Goal: Transaction & Acquisition: Purchase product/service

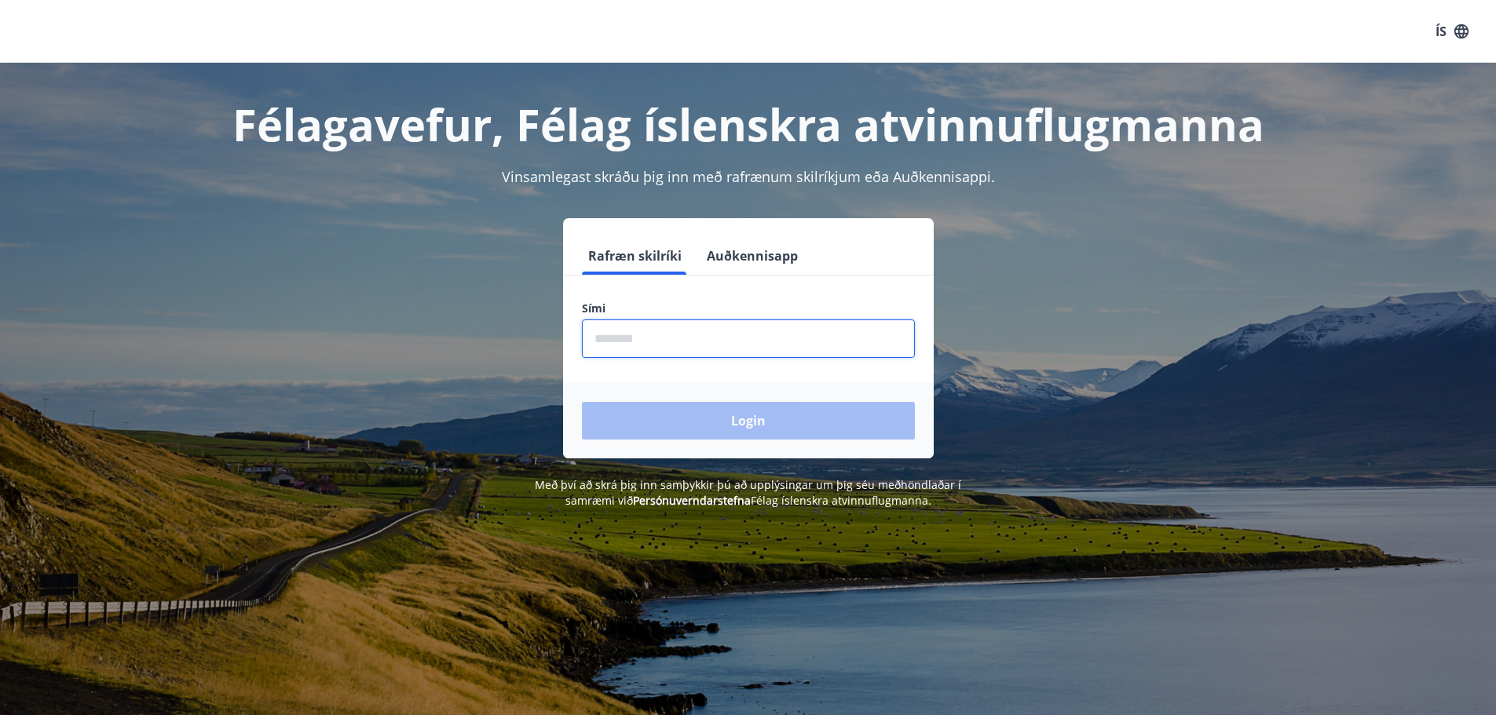
click at [667, 342] on input "phone" at bounding box center [748, 339] width 333 height 38
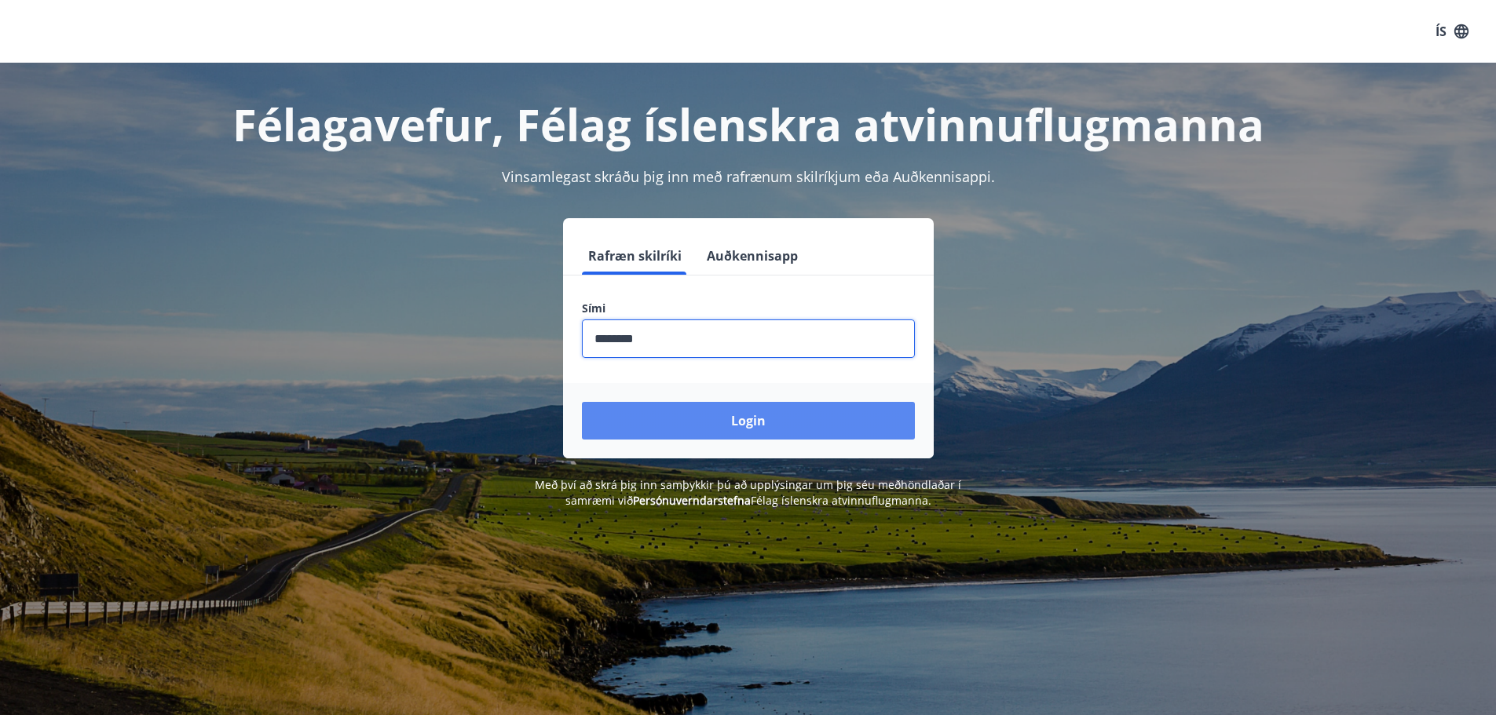
type input "********"
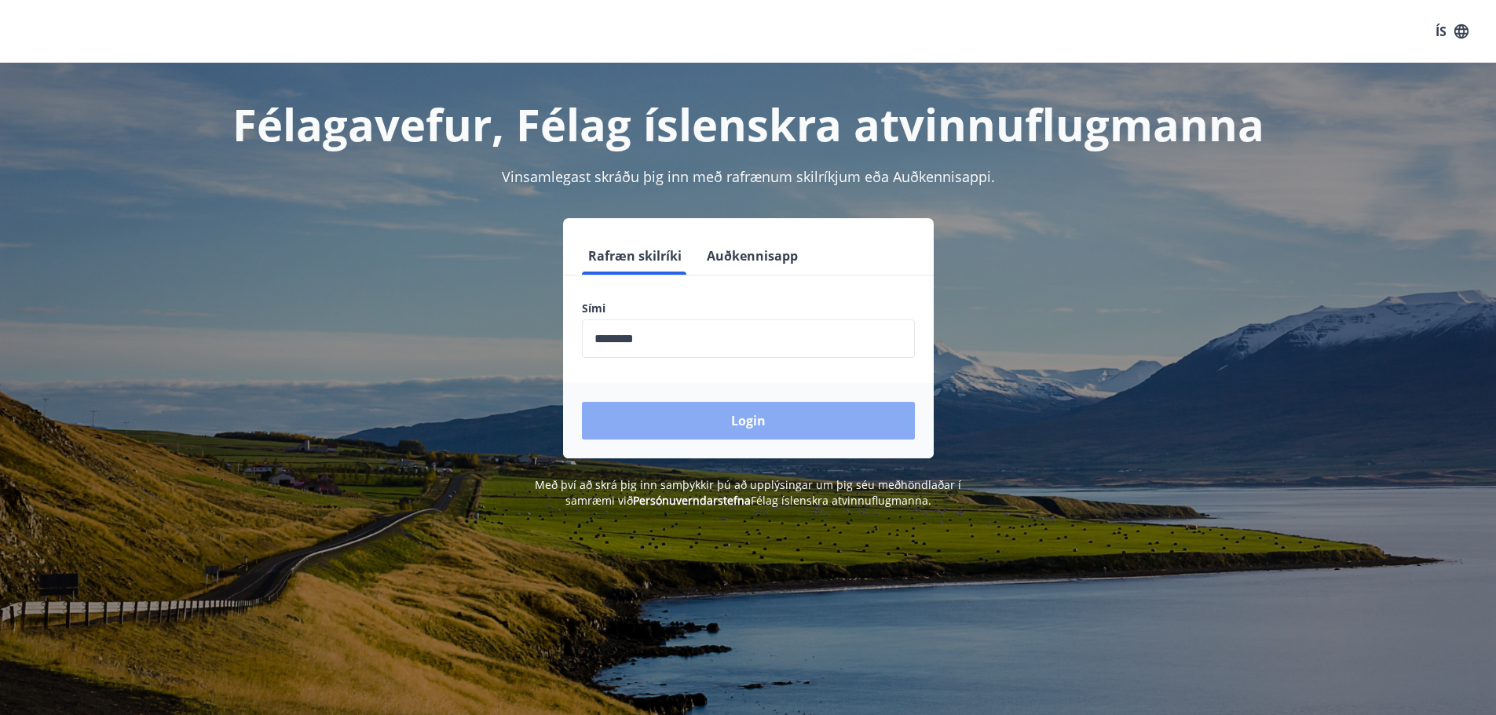
click at [668, 422] on button "Login" at bounding box center [748, 421] width 333 height 38
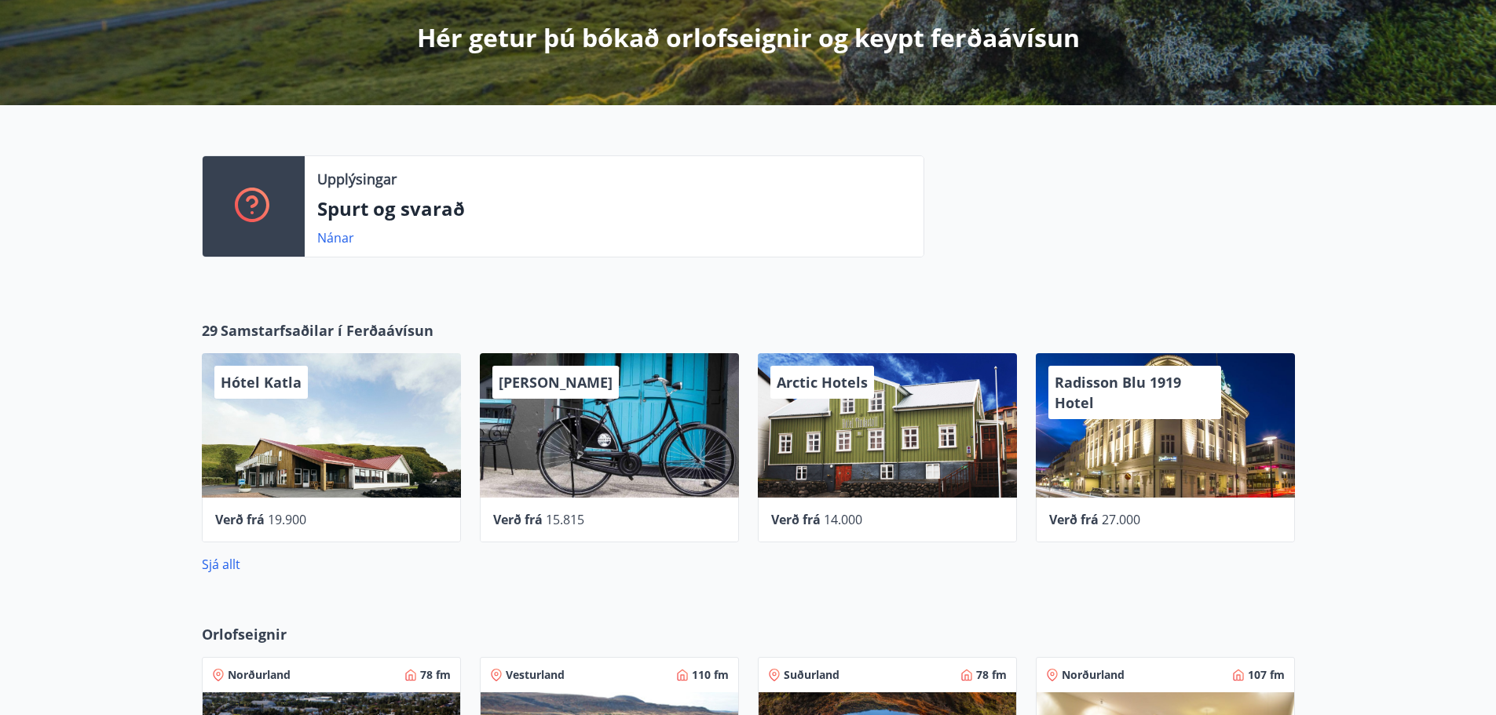
scroll to position [287, 0]
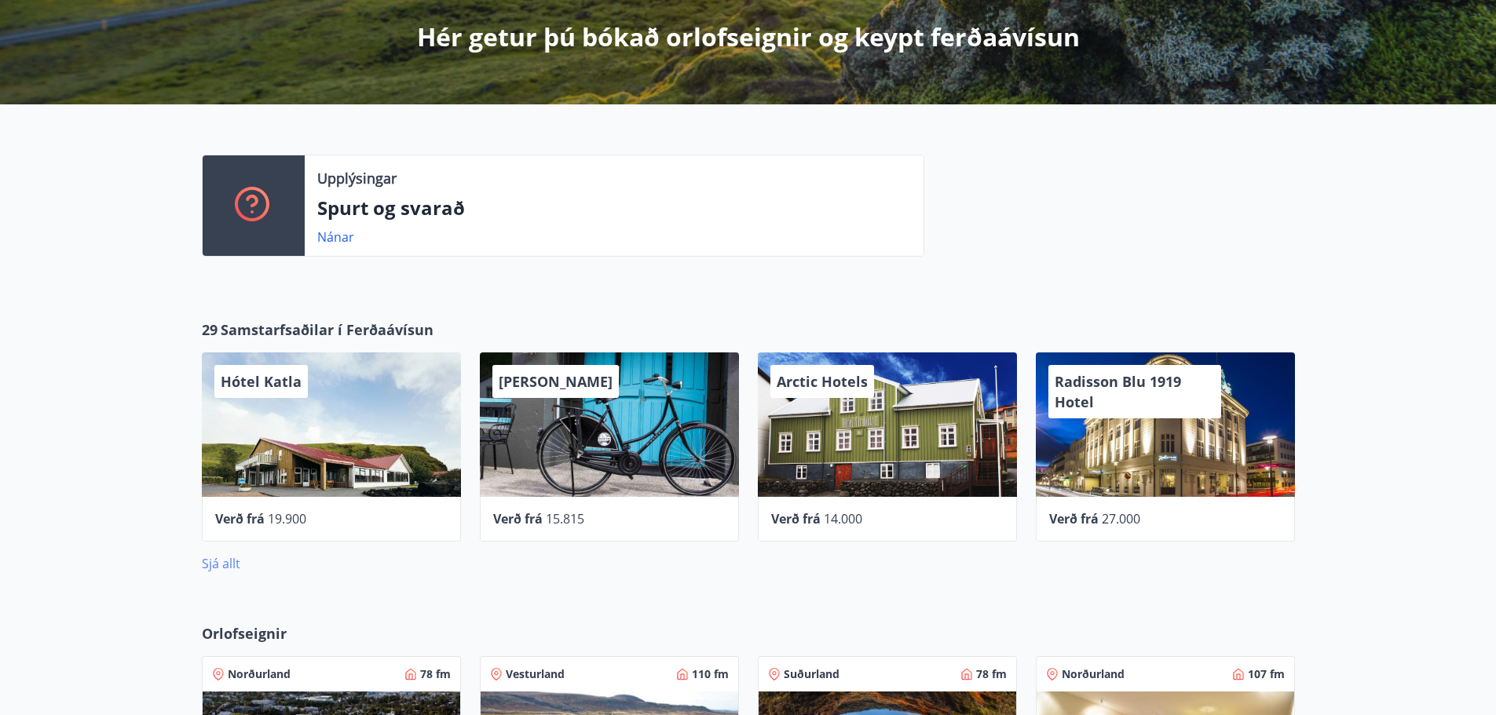
click at [227, 568] on link "Sjá allt" at bounding box center [221, 563] width 38 height 17
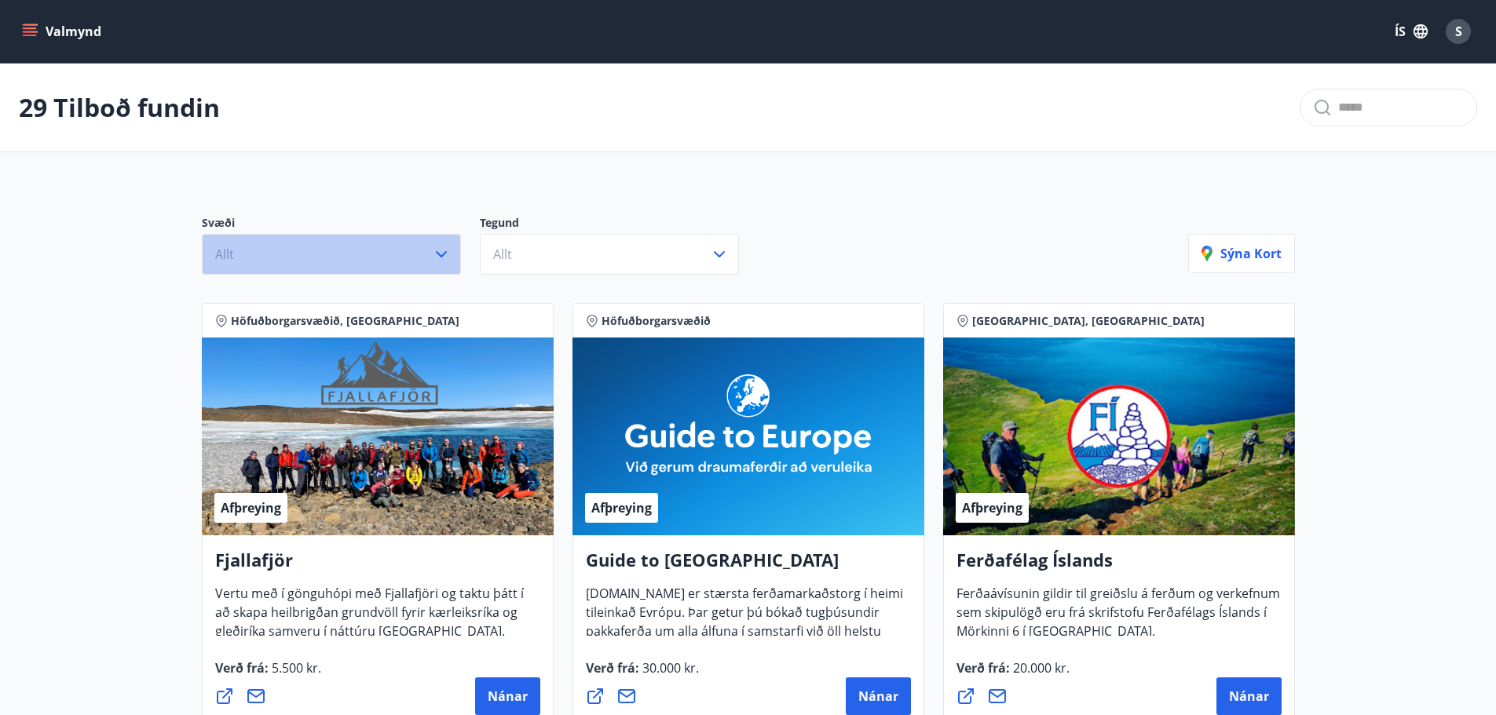
click at [400, 267] on button "Allt" at bounding box center [331, 254] width 259 height 41
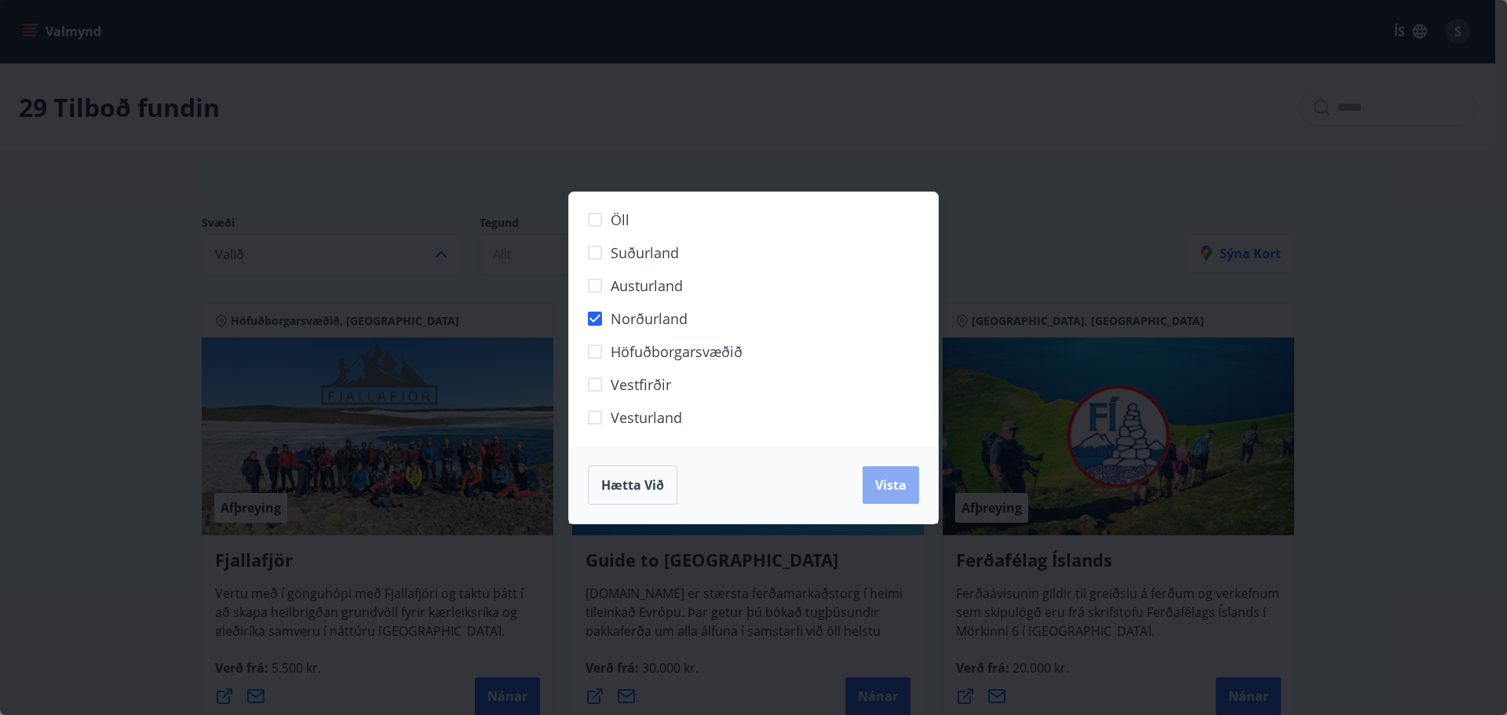
click at [883, 485] on span "Vista" at bounding box center [890, 485] width 31 height 17
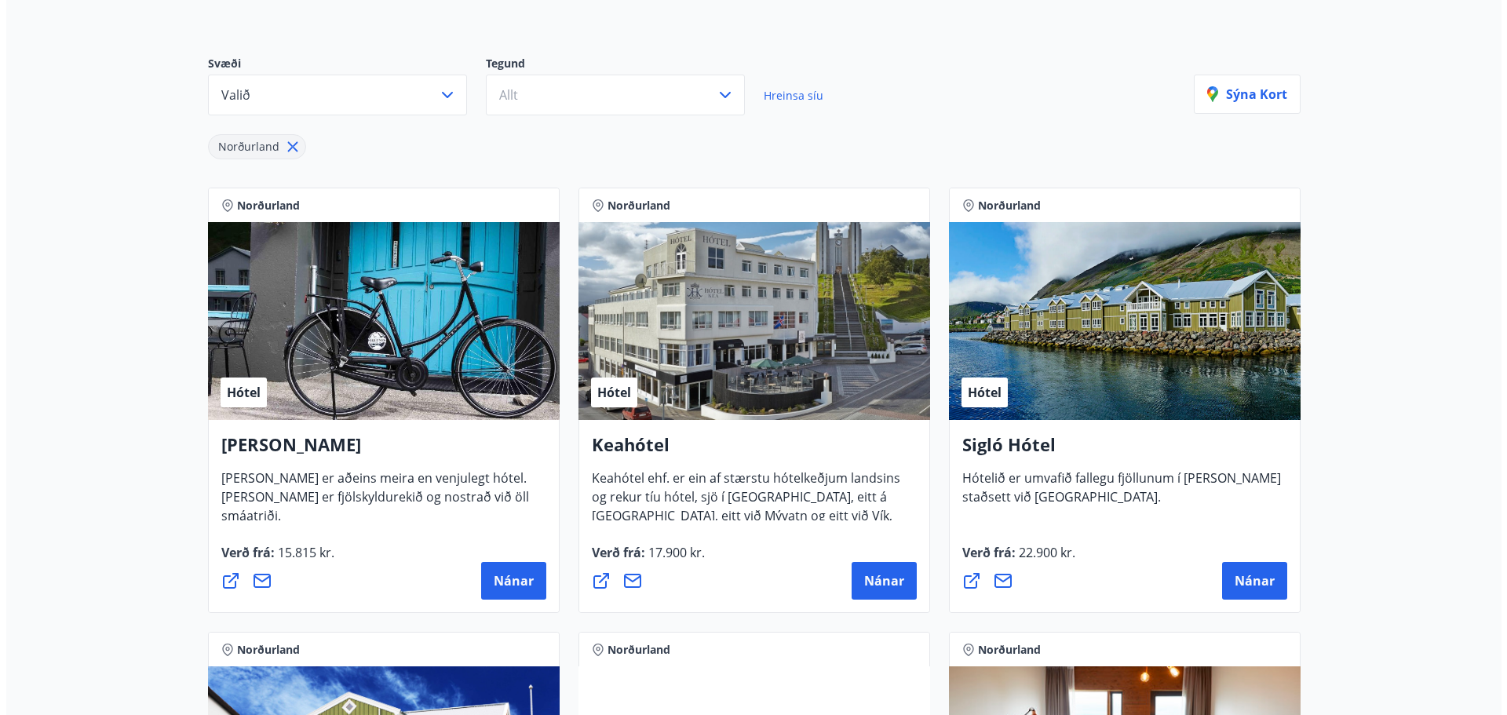
scroll to position [161, 0]
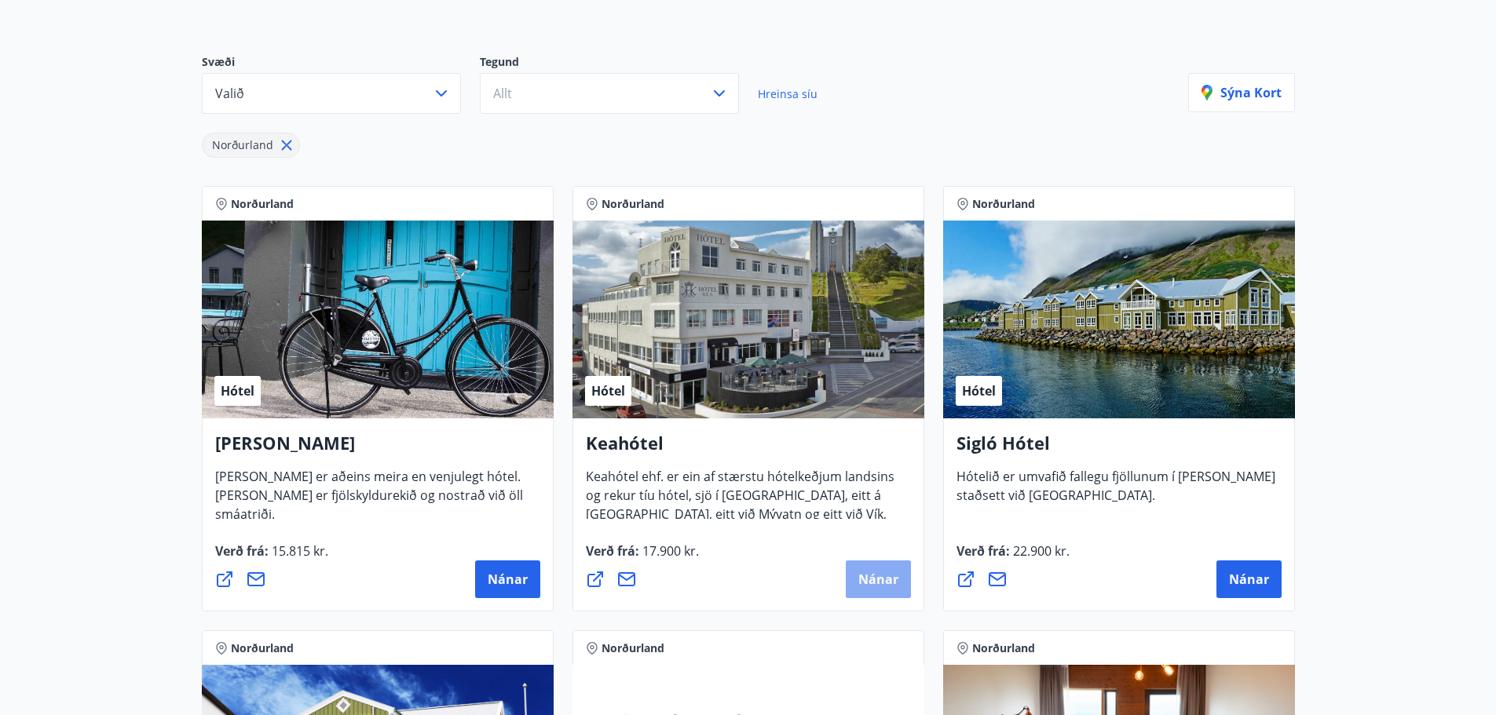
click at [868, 581] on span "Nánar" at bounding box center [878, 579] width 40 height 17
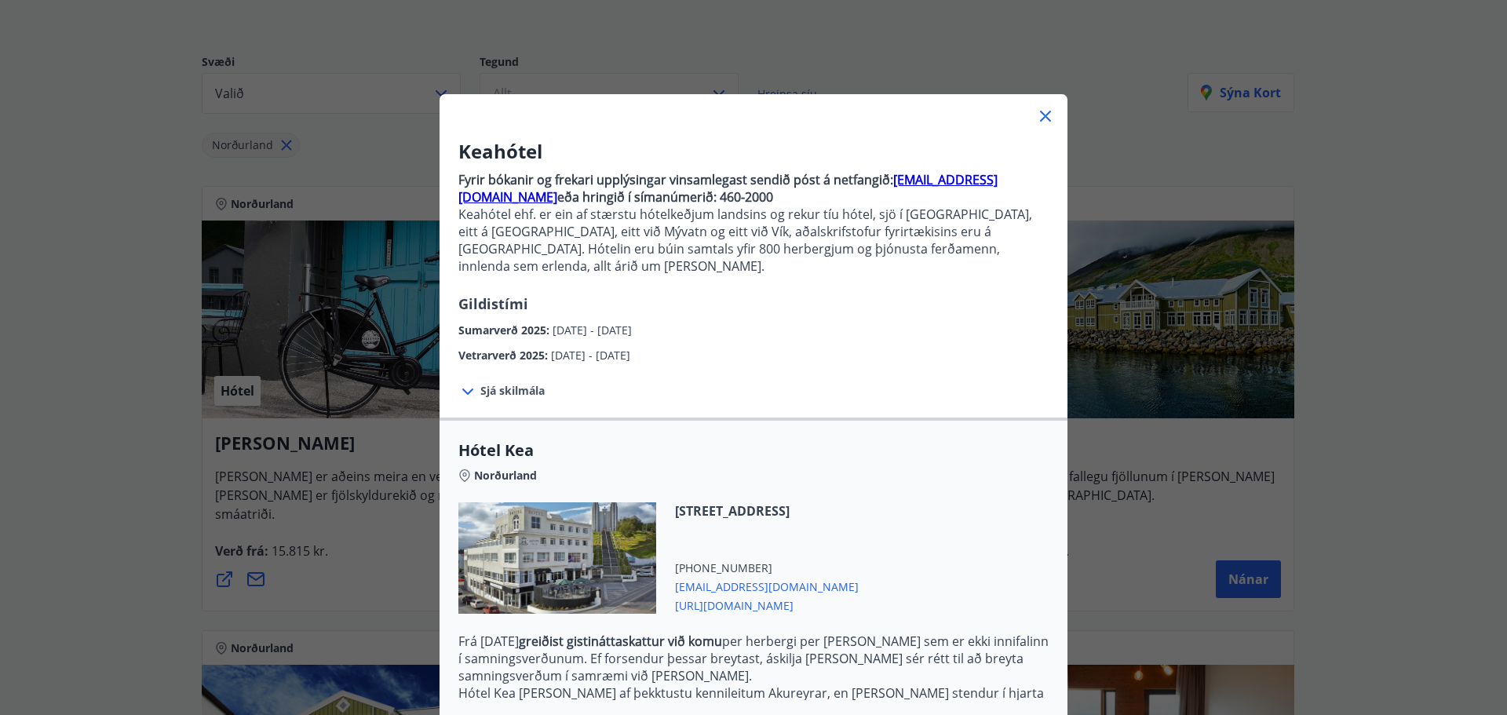
click at [527, 383] on span "Sjá skilmála" at bounding box center [513, 391] width 64 height 16
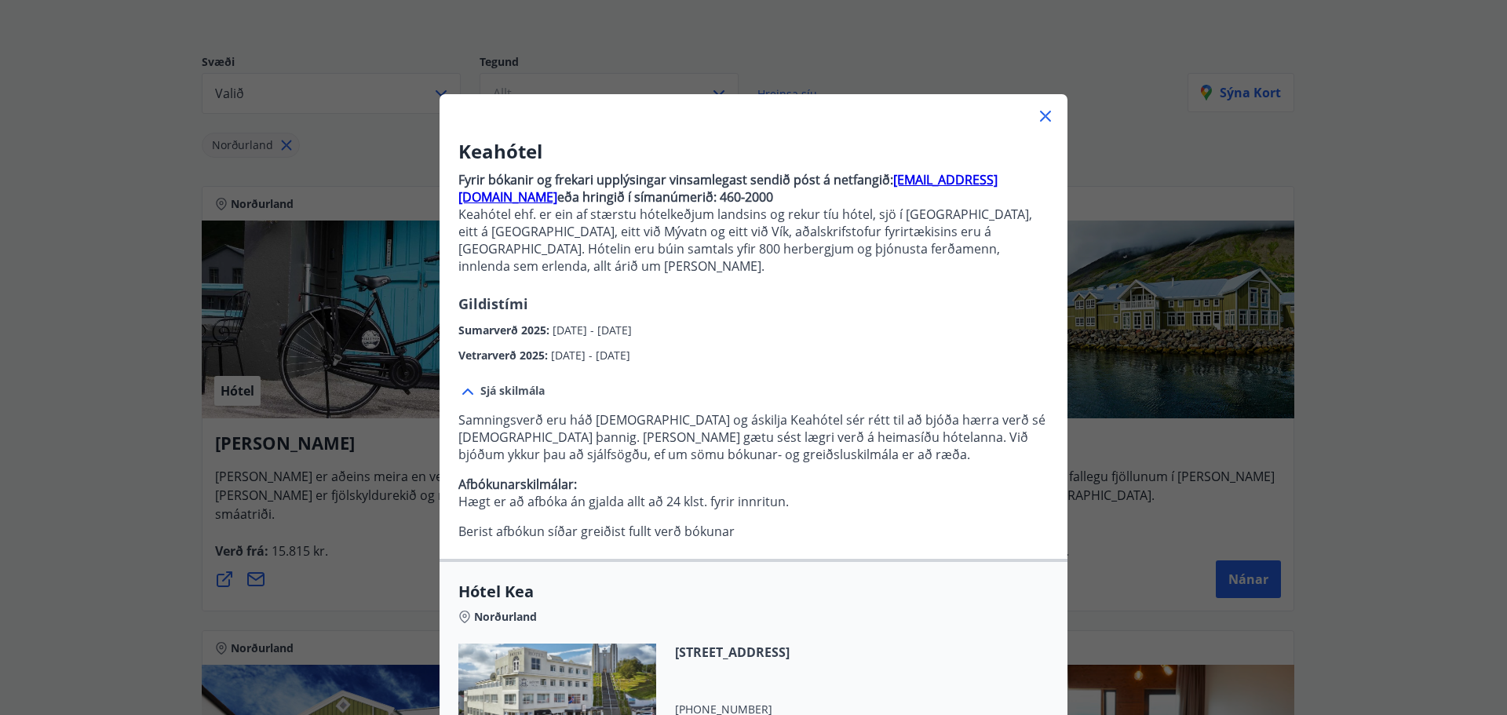
scroll to position [305, 0]
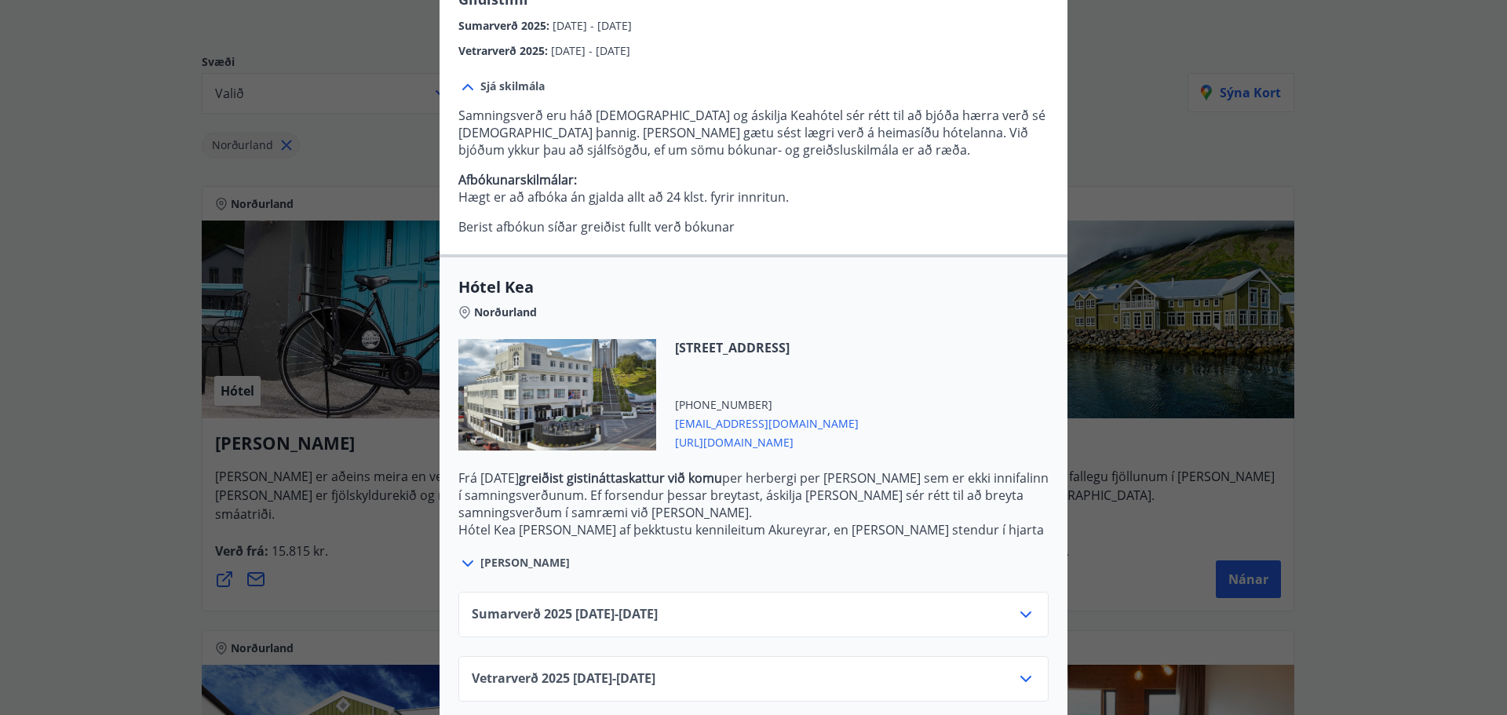
click at [1021, 612] on icon at bounding box center [1026, 615] width 11 height 6
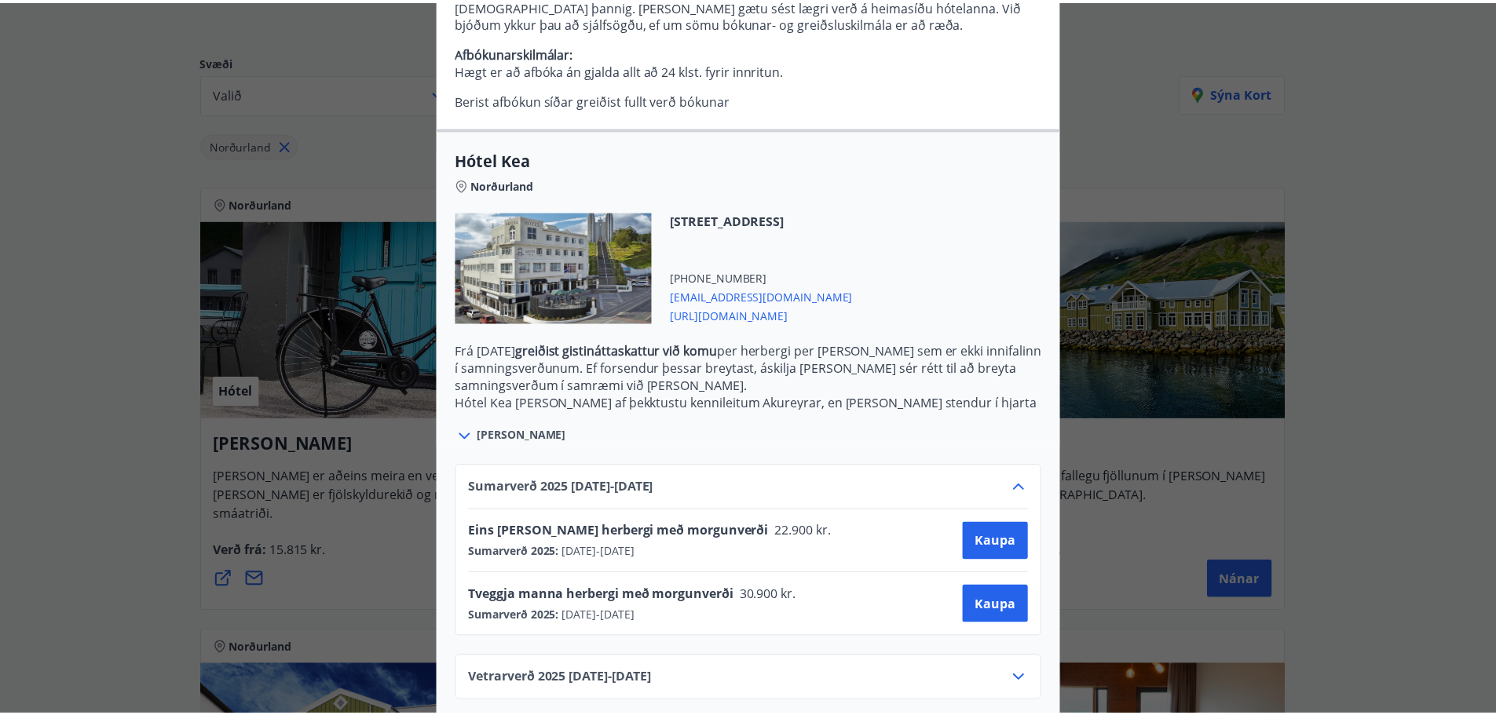
scroll to position [0, 0]
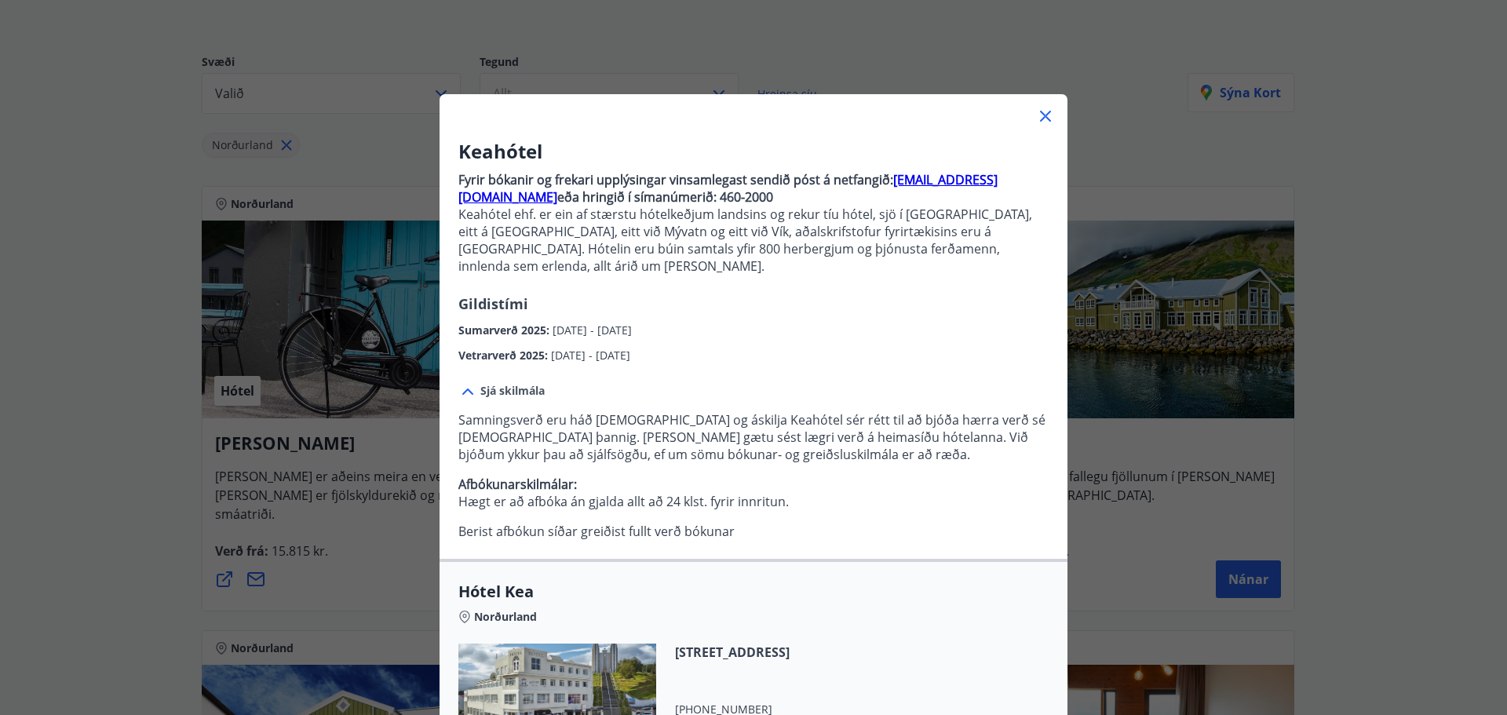
click at [1043, 108] on icon at bounding box center [1045, 116] width 19 height 19
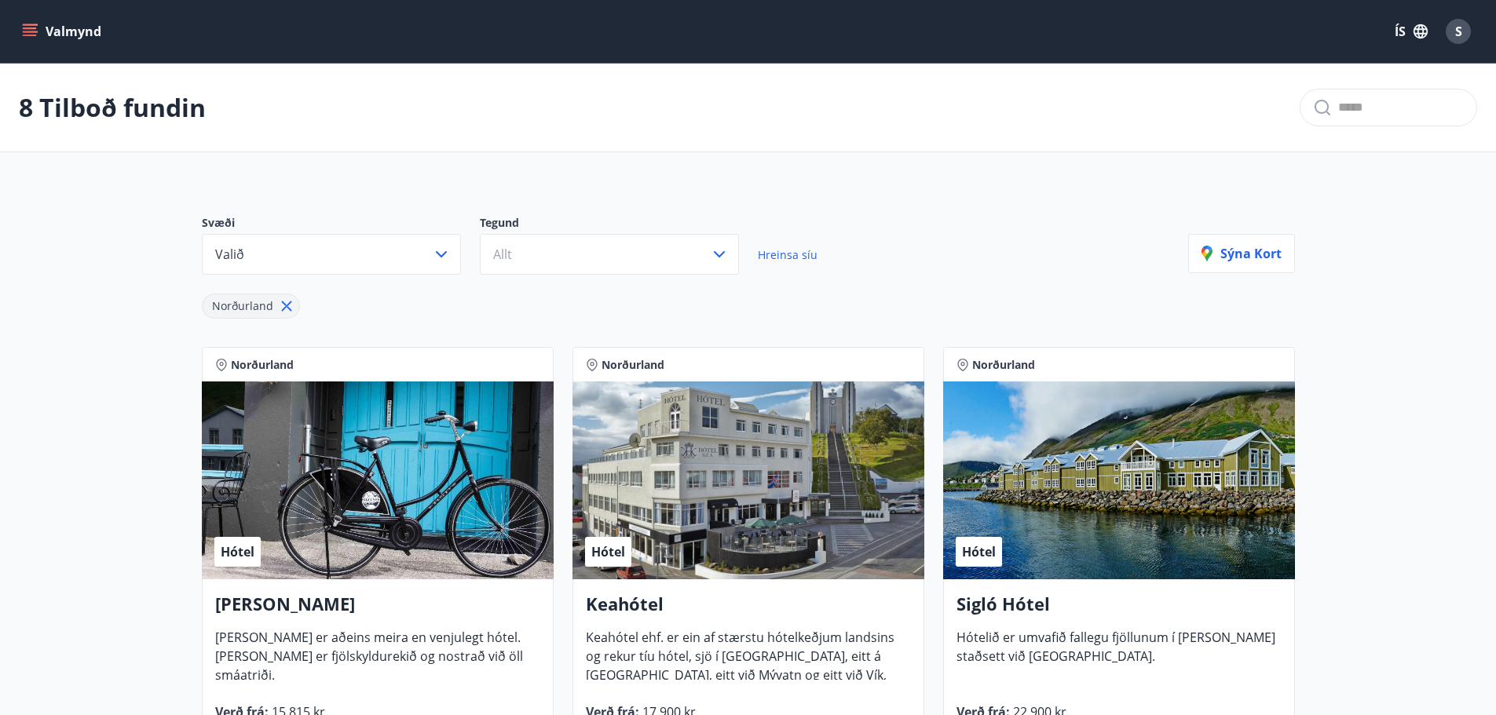
click at [64, 30] on button "Valmynd" at bounding box center [63, 31] width 89 height 28
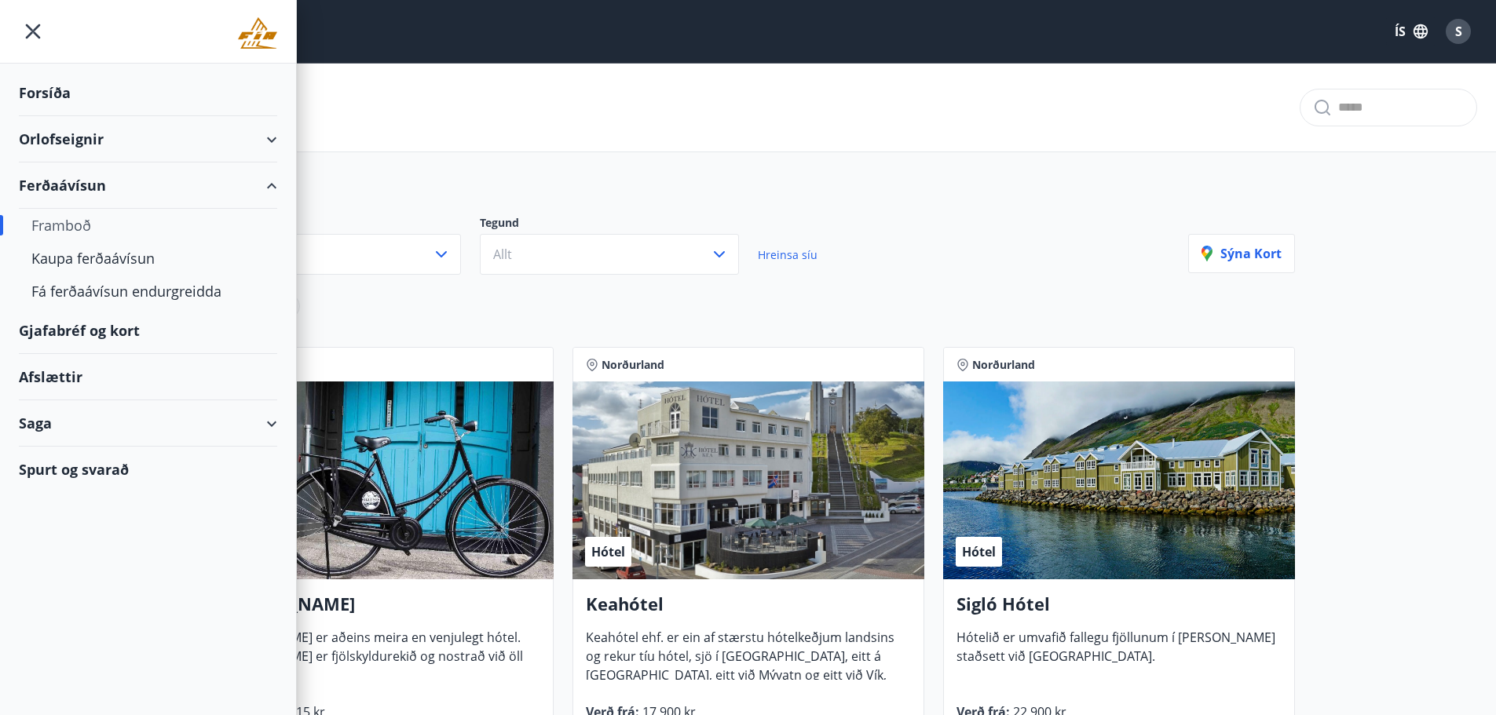
click at [145, 144] on div "Orlofseignir" at bounding box center [148, 139] width 258 height 46
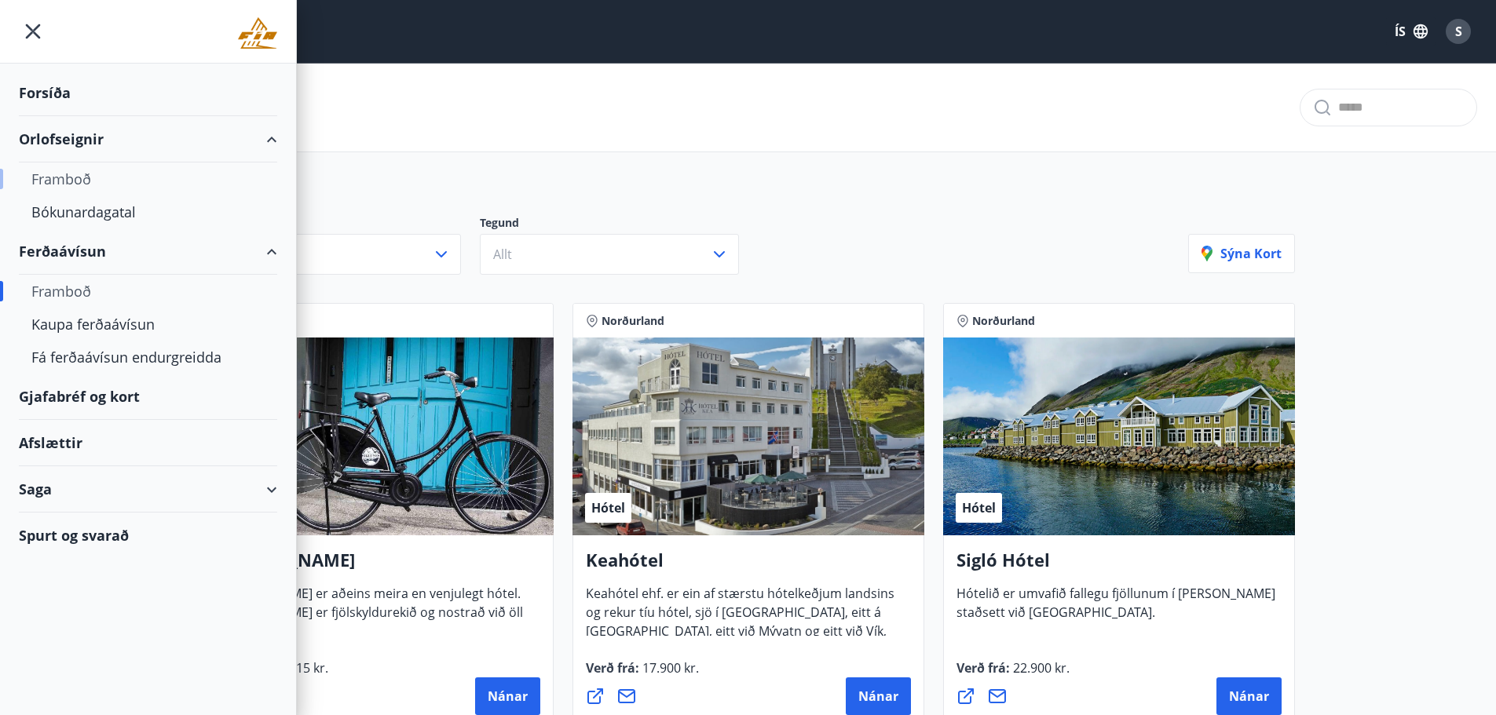
click at [73, 179] on div "Framboð" at bounding box center [147, 179] width 233 height 33
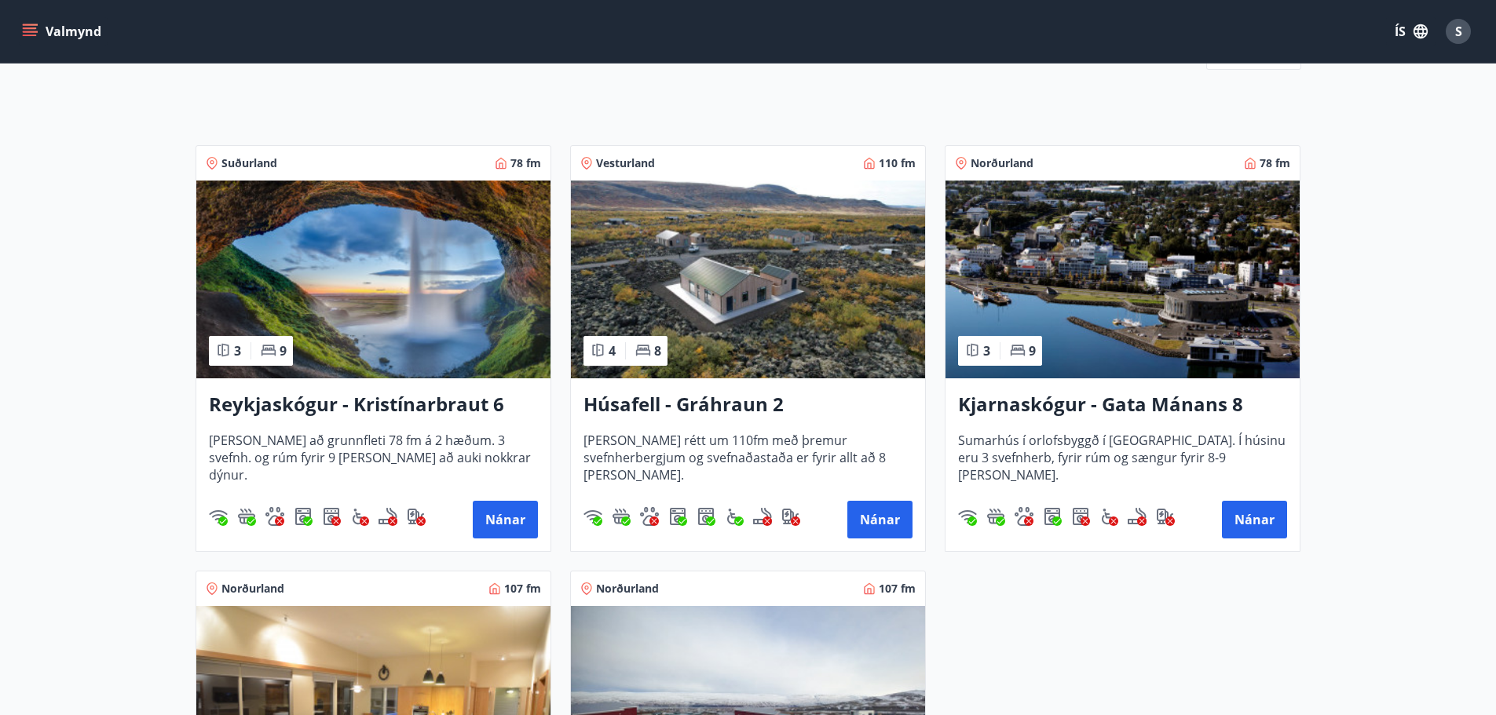
scroll to position [228, 0]
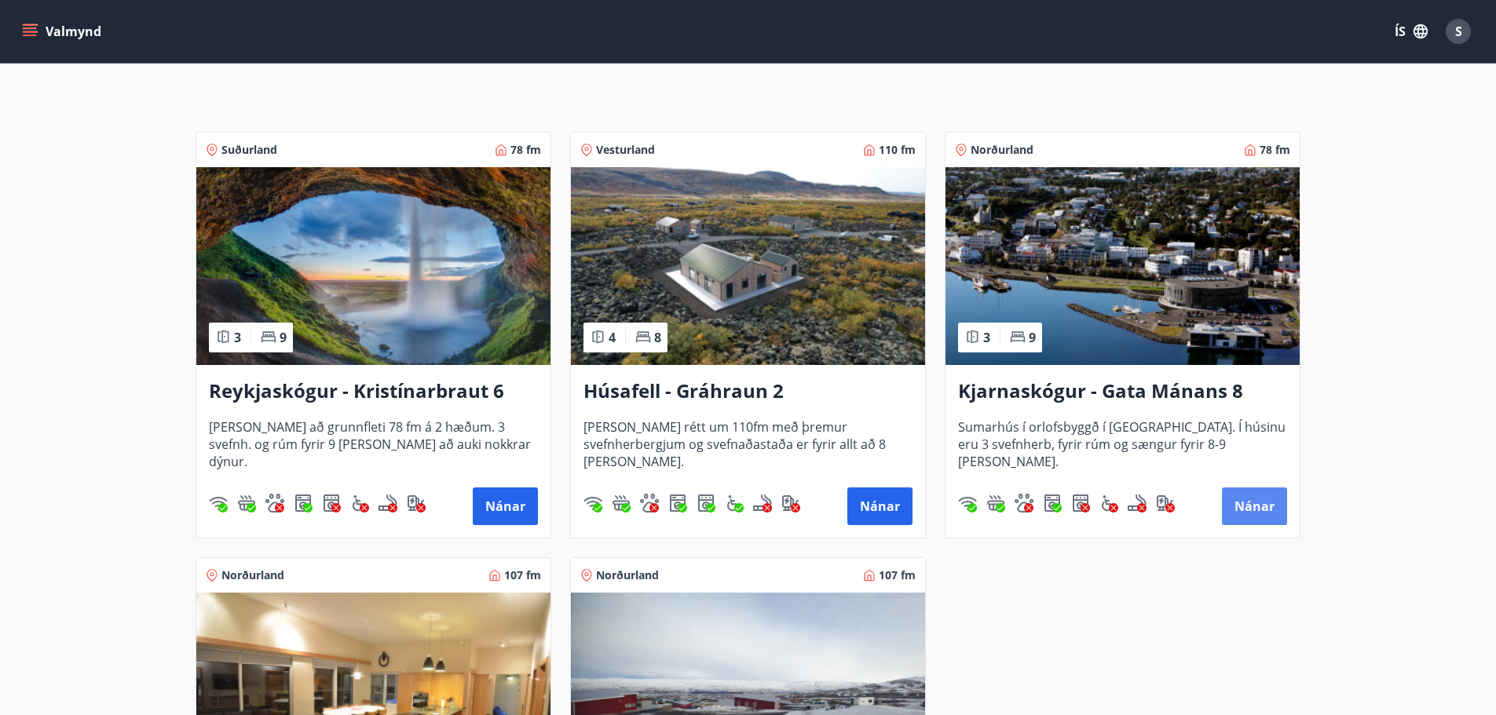
drag, startPoint x: 1301, startPoint y: 506, endPoint x: 1259, endPoint y: 517, distance: 43.0
click at [1259, 517] on div "Svæði Allt Dagsetningar Veldu tímabil Svefnstæði +1 Sjá kort Suðurland 78 fm 3 …" at bounding box center [748, 465] width 1131 height 1022
click at [1259, 517] on button "Nánar" at bounding box center [1254, 507] width 65 height 38
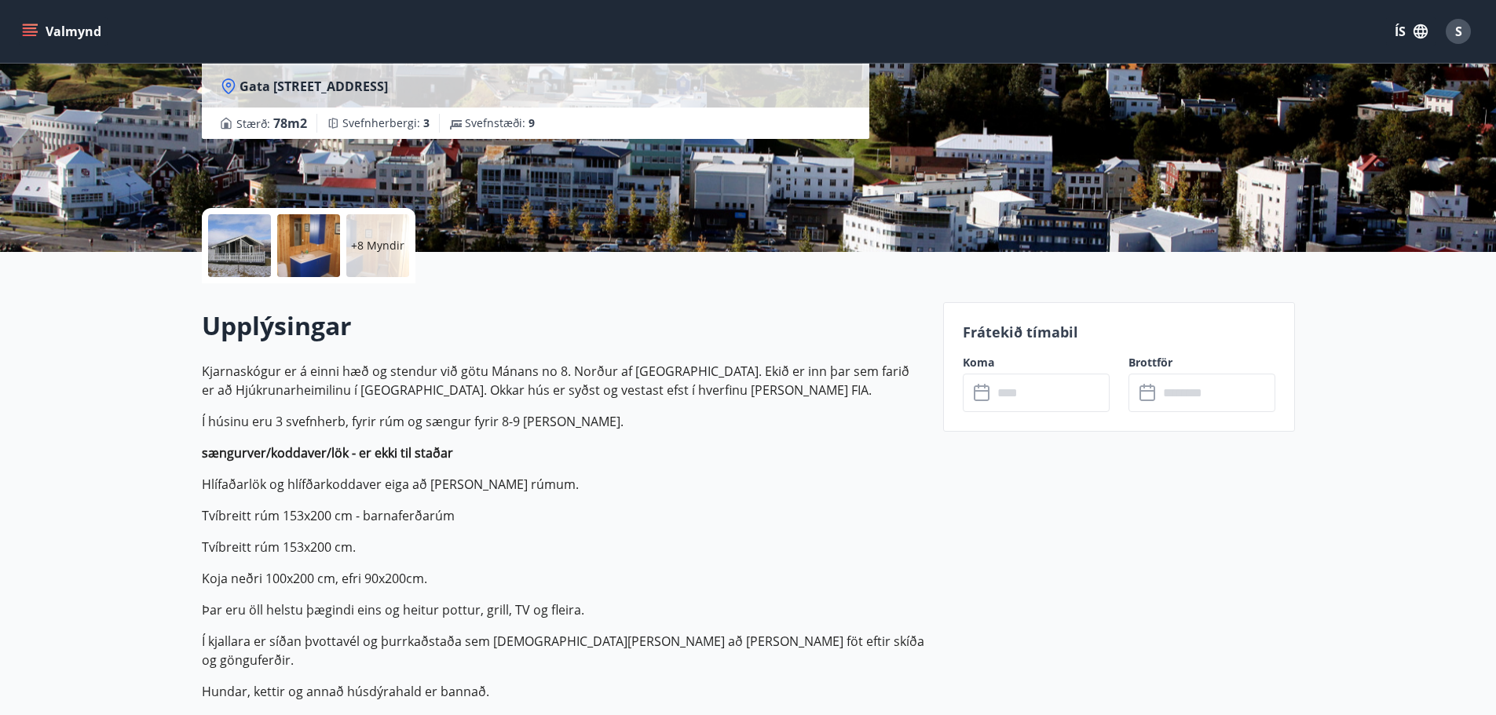
scroll to position [220, 0]
click at [987, 386] on icon at bounding box center [982, 393] width 16 height 16
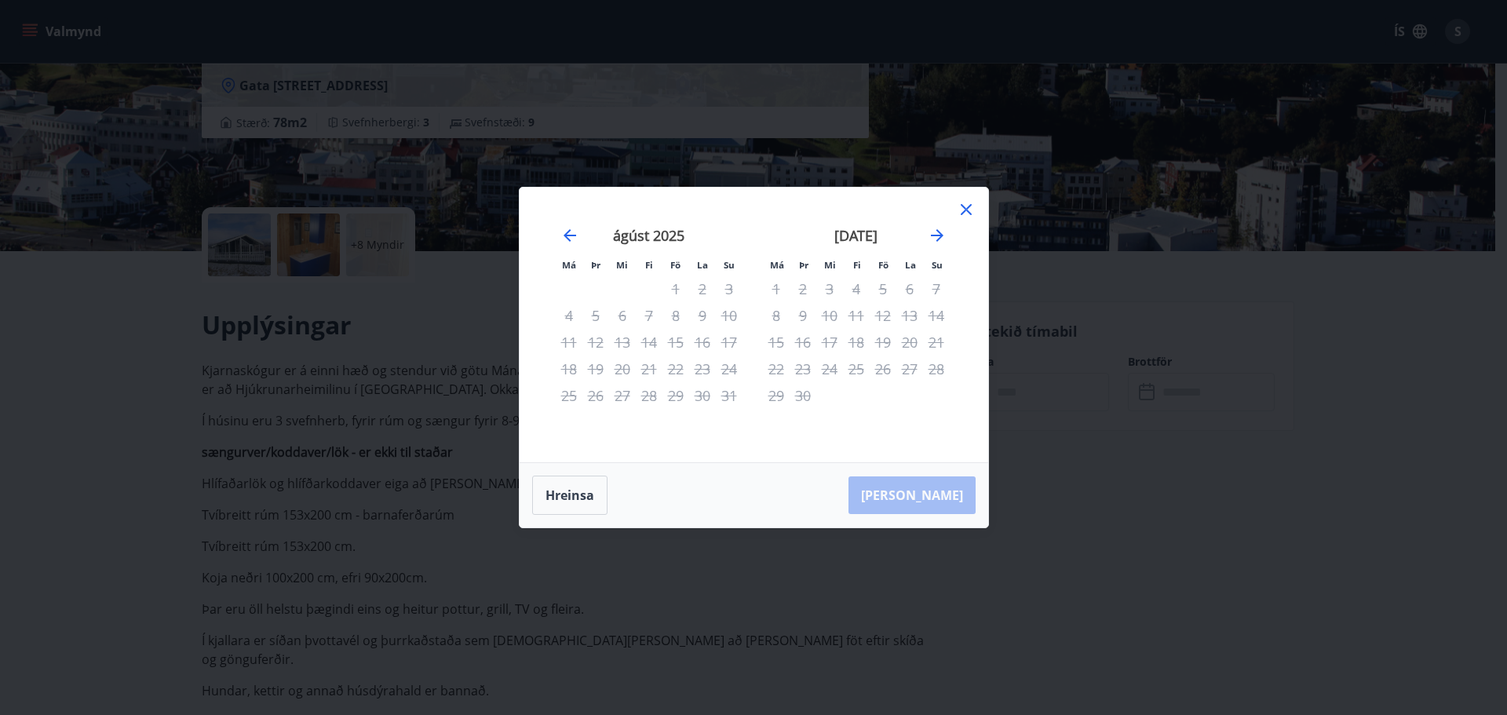
click at [967, 203] on icon at bounding box center [966, 209] width 19 height 19
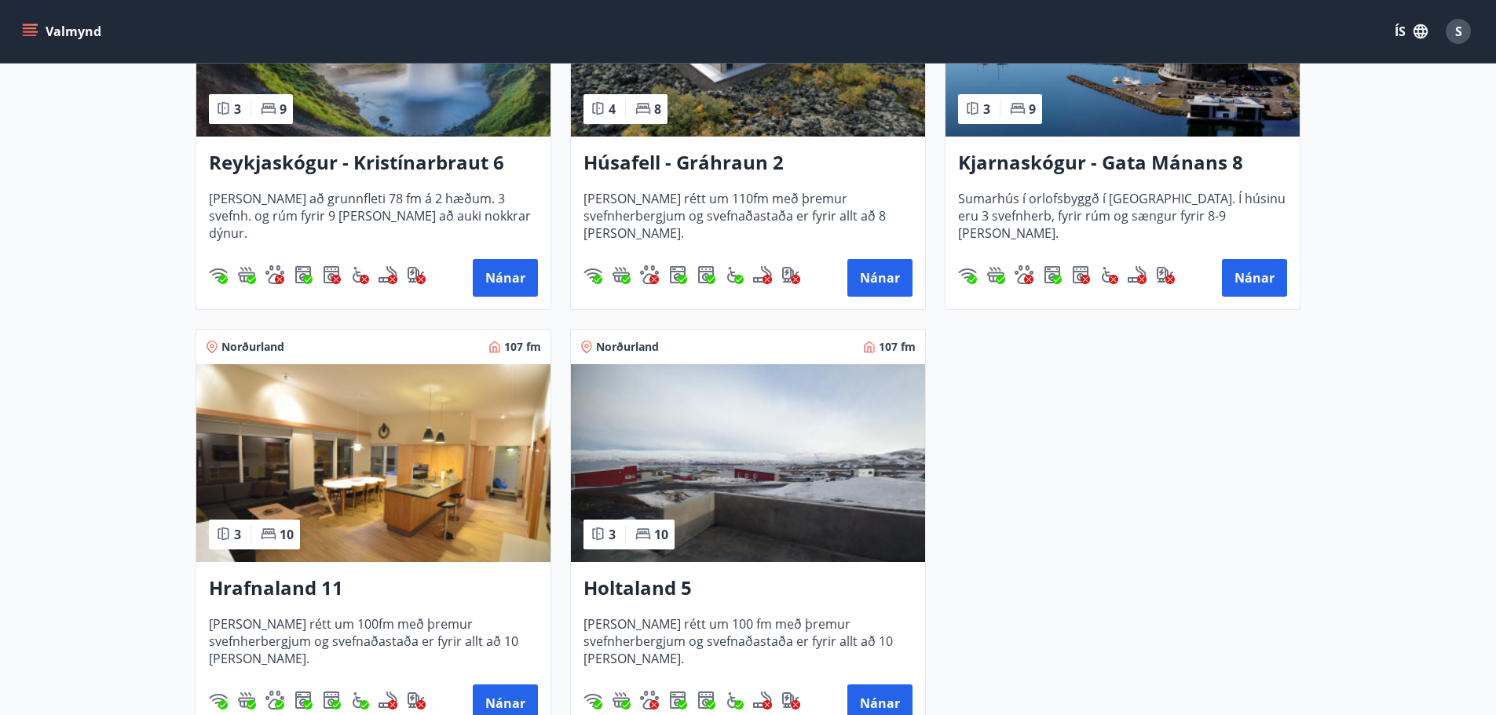
click at [378, 467] on img at bounding box center [373, 463] width 354 height 198
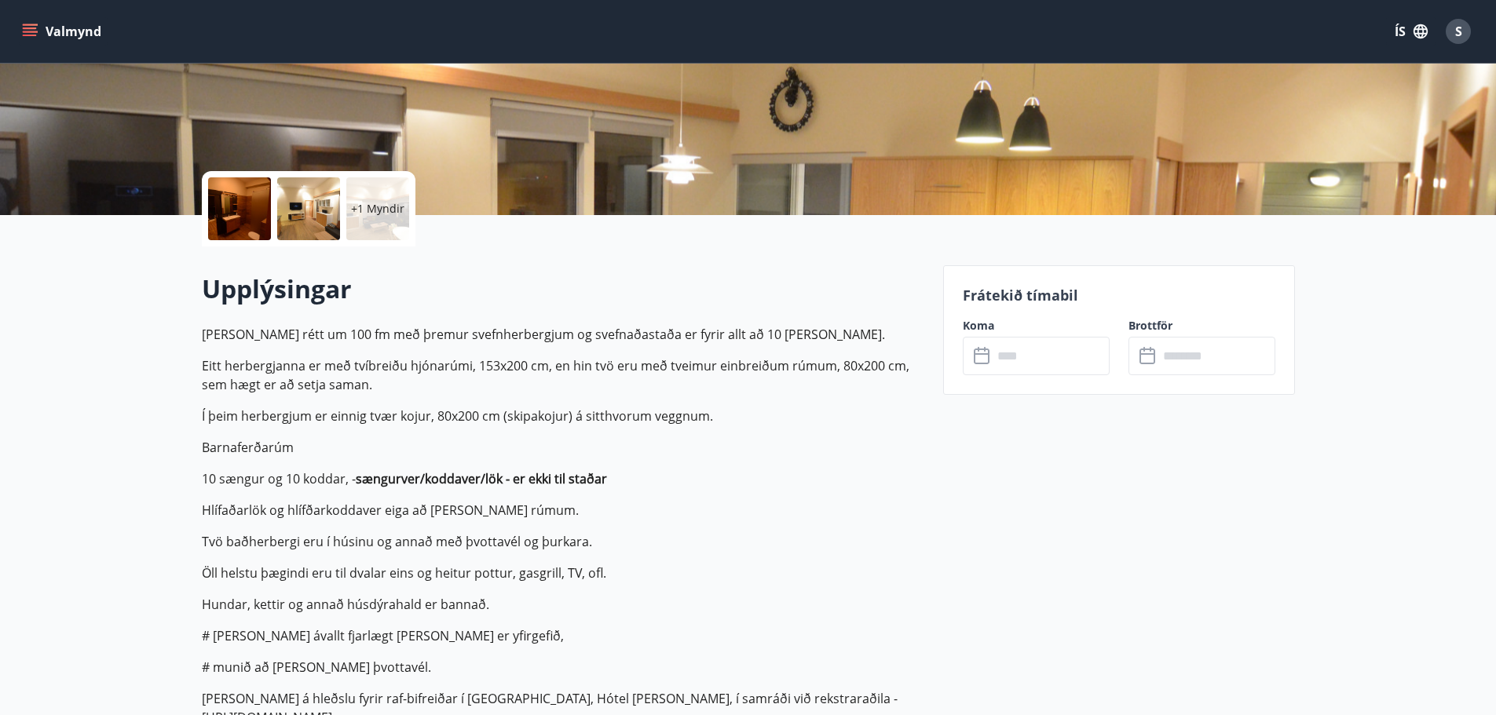
scroll to position [257, 0]
click at [1023, 356] on input "text" at bounding box center [1050, 355] width 117 height 38
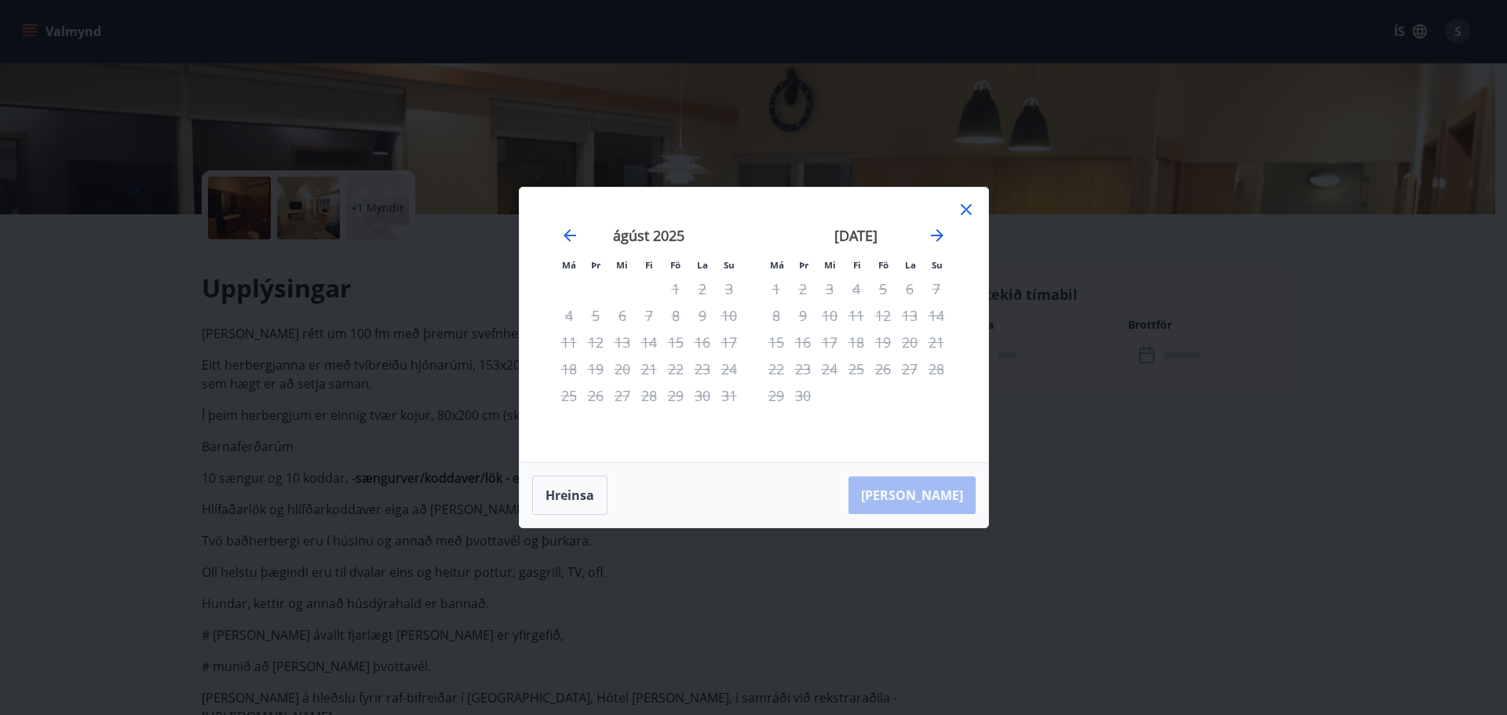
click at [303, 350] on div "Má Þr Mi Fi Fö La Su Má Þr Mi Fi Fö La Su [DATE] 1 2 3 4 5 6 7 8 9 10 11 12 13 …" at bounding box center [753, 357] width 1507 height 715
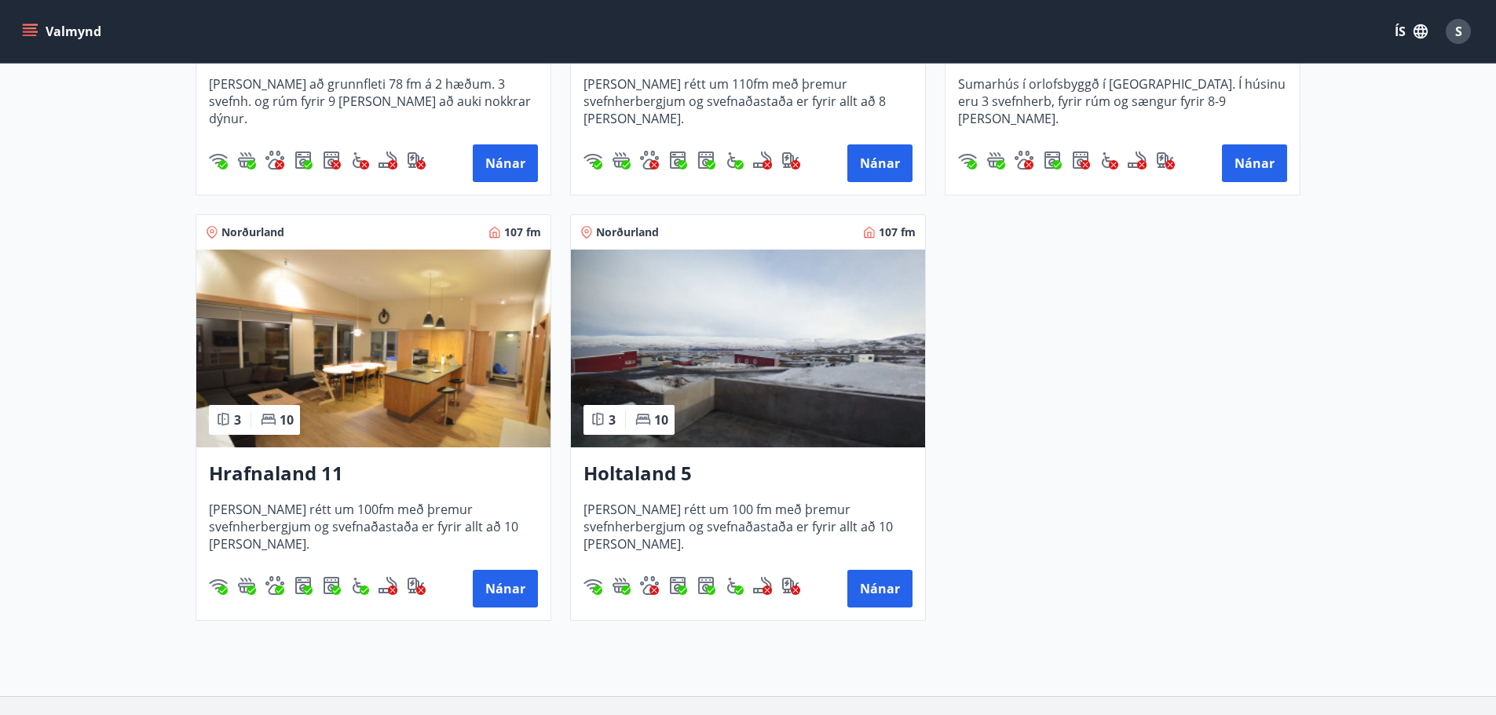
click at [699, 358] on img at bounding box center [748, 349] width 354 height 198
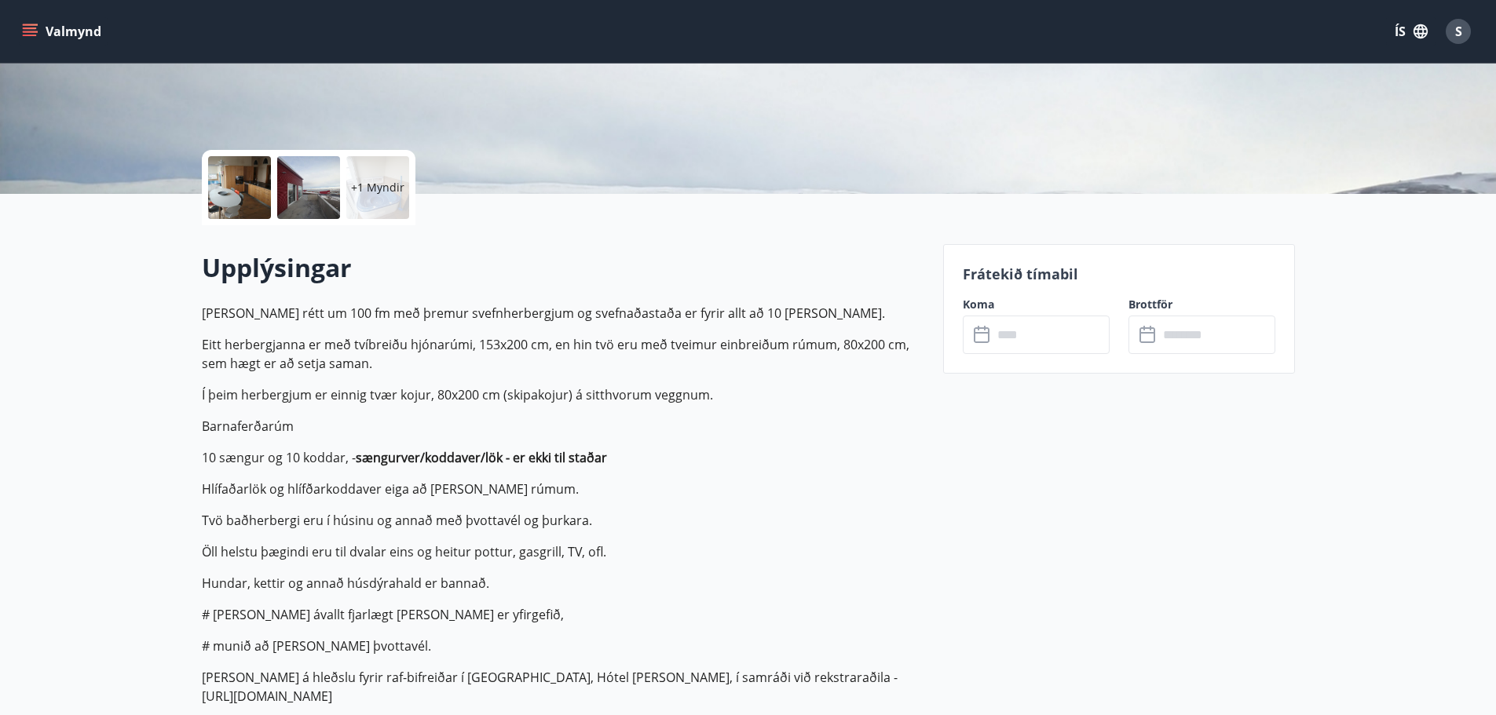
scroll to position [298, 0]
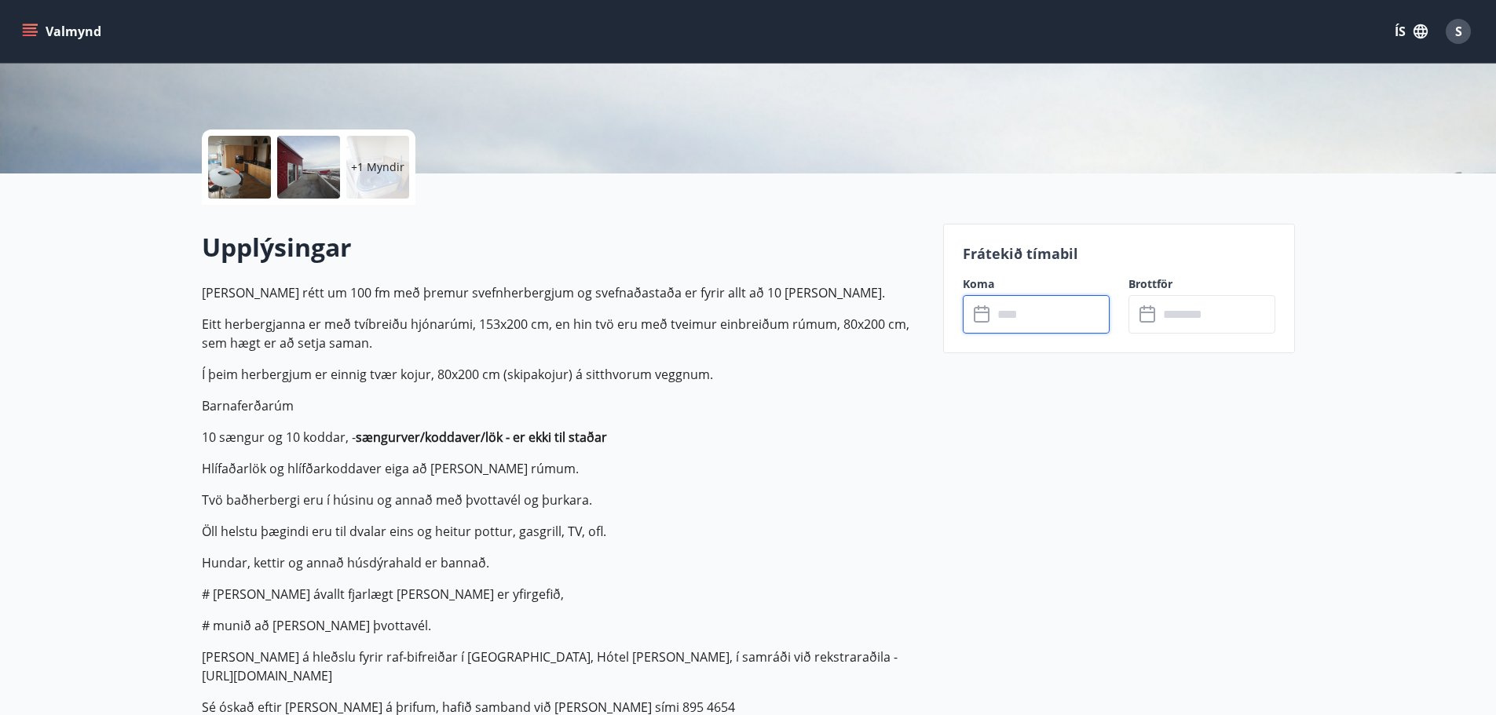
click at [1077, 305] on input "text" at bounding box center [1050, 314] width 117 height 38
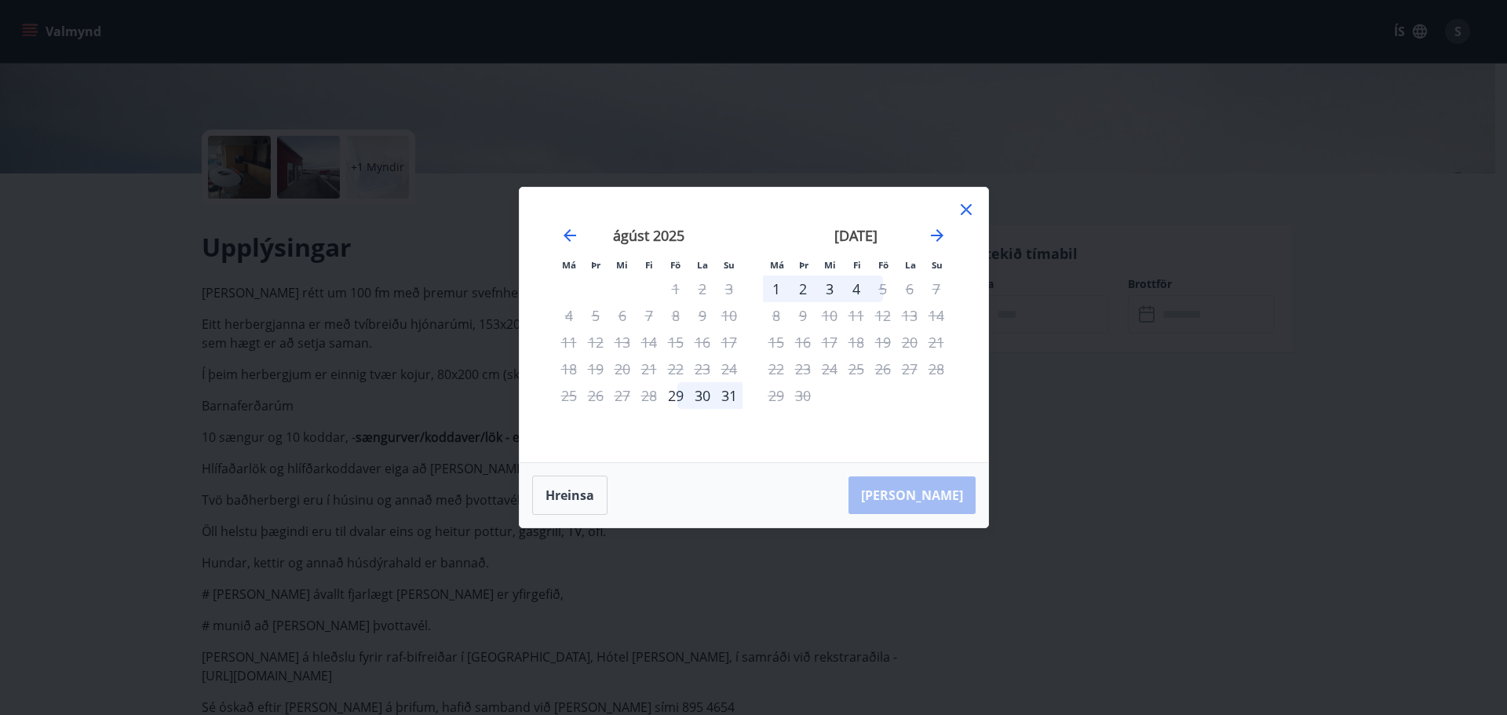
click at [92, 371] on div "Má Þr Mi Fi Fö La Su Má Þr Mi Fi Fö La Su [DATE] 1 2 3 4 5 6 7 8 9 10 11 12 13 …" at bounding box center [753, 357] width 1507 height 715
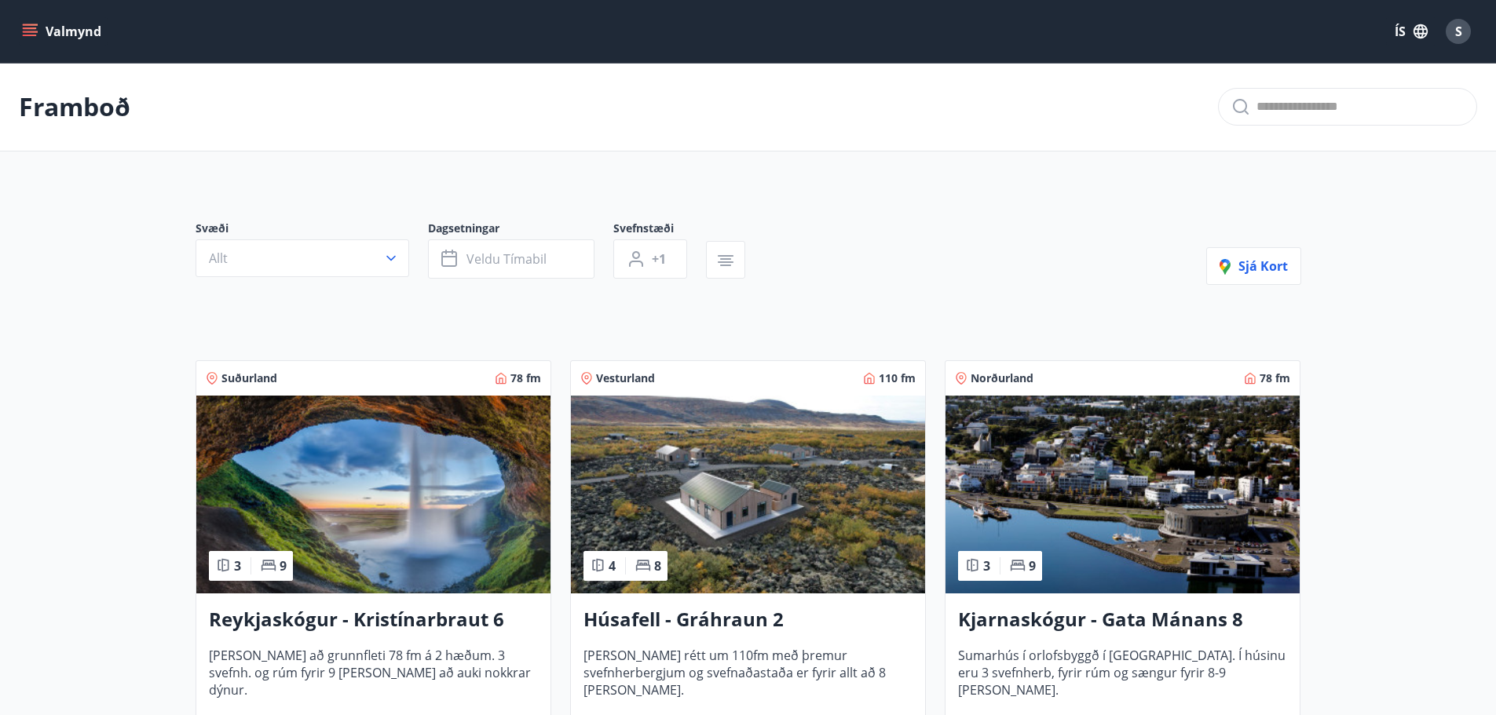
click at [79, 40] on button "Valmynd" at bounding box center [63, 31] width 89 height 28
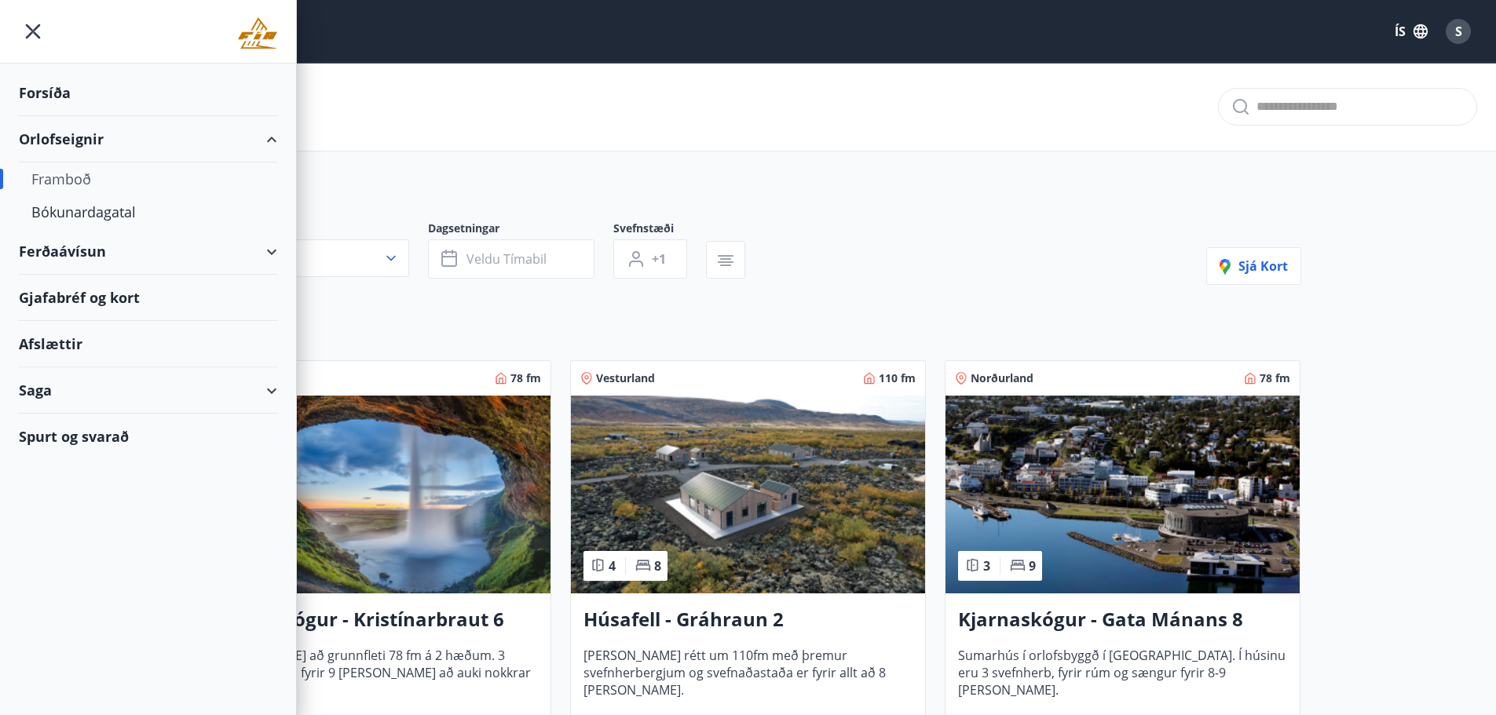
click at [58, 184] on div "Framboð" at bounding box center [147, 179] width 233 height 33
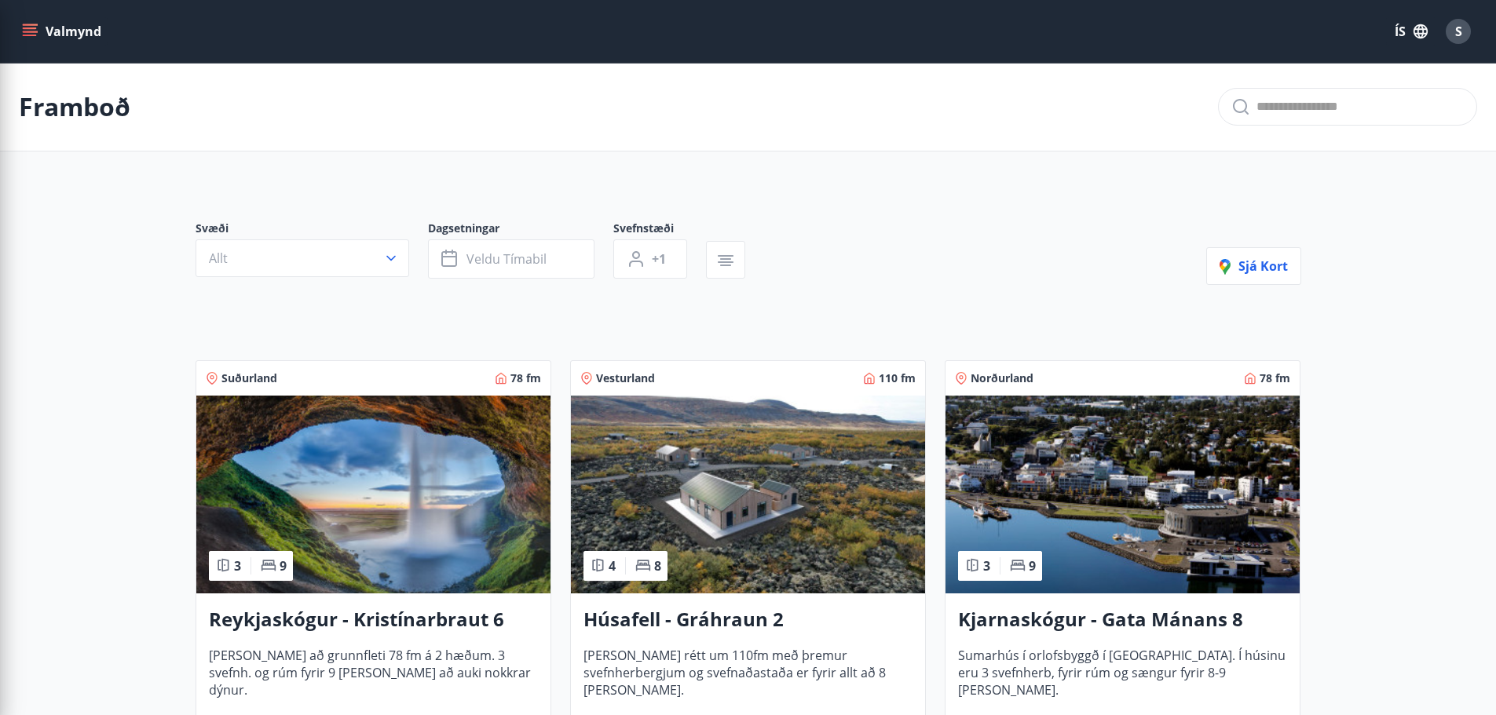
click at [967, 103] on div "Framboð" at bounding box center [748, 107] width 1496 height 89
click at [31, 35] on icon "menu" at bounding box center [30, 36] width 14 height 2
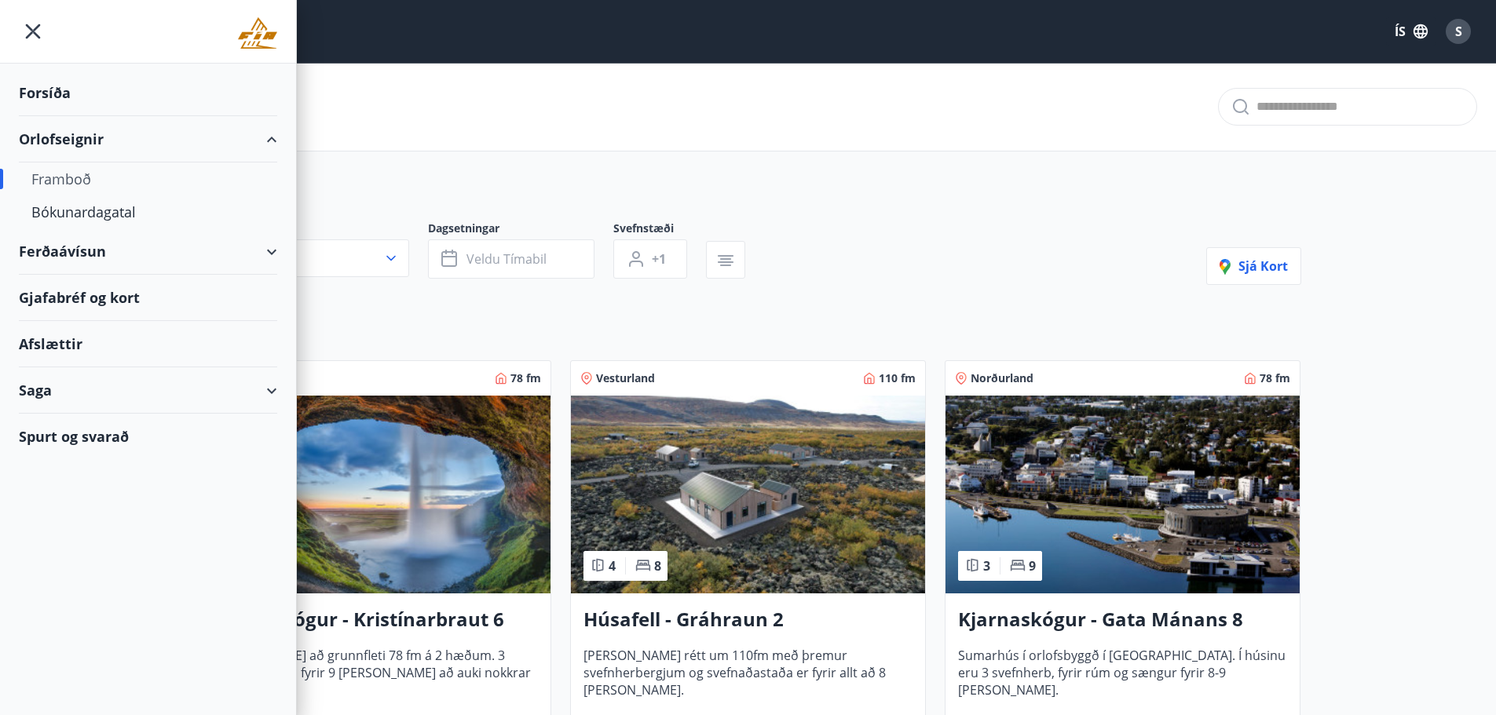
click at [65, 91] on div "Forsíða" at bounding box center [148, 93] width 258 height 46
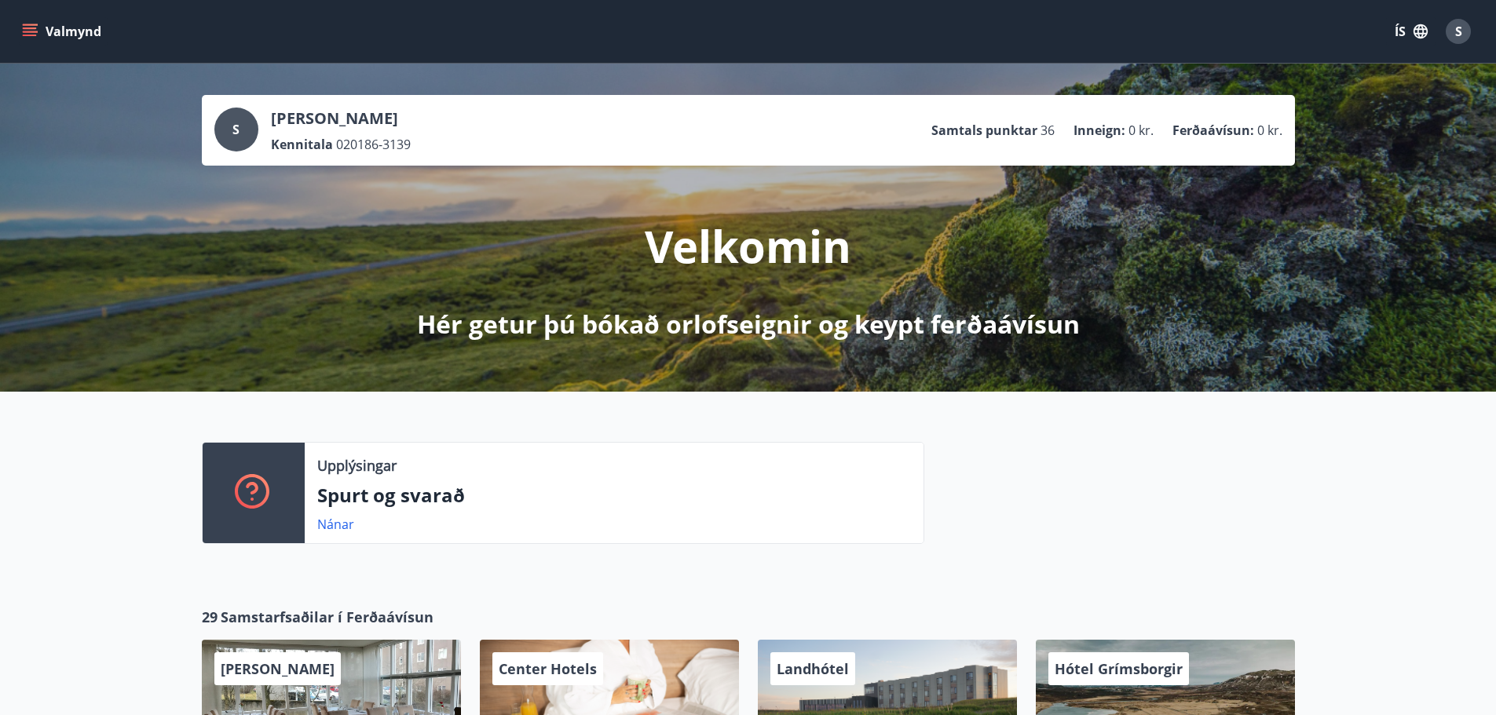
click at [39, 27] on button "Valmynd" at bounding box center [63, 31] width 89 height 28
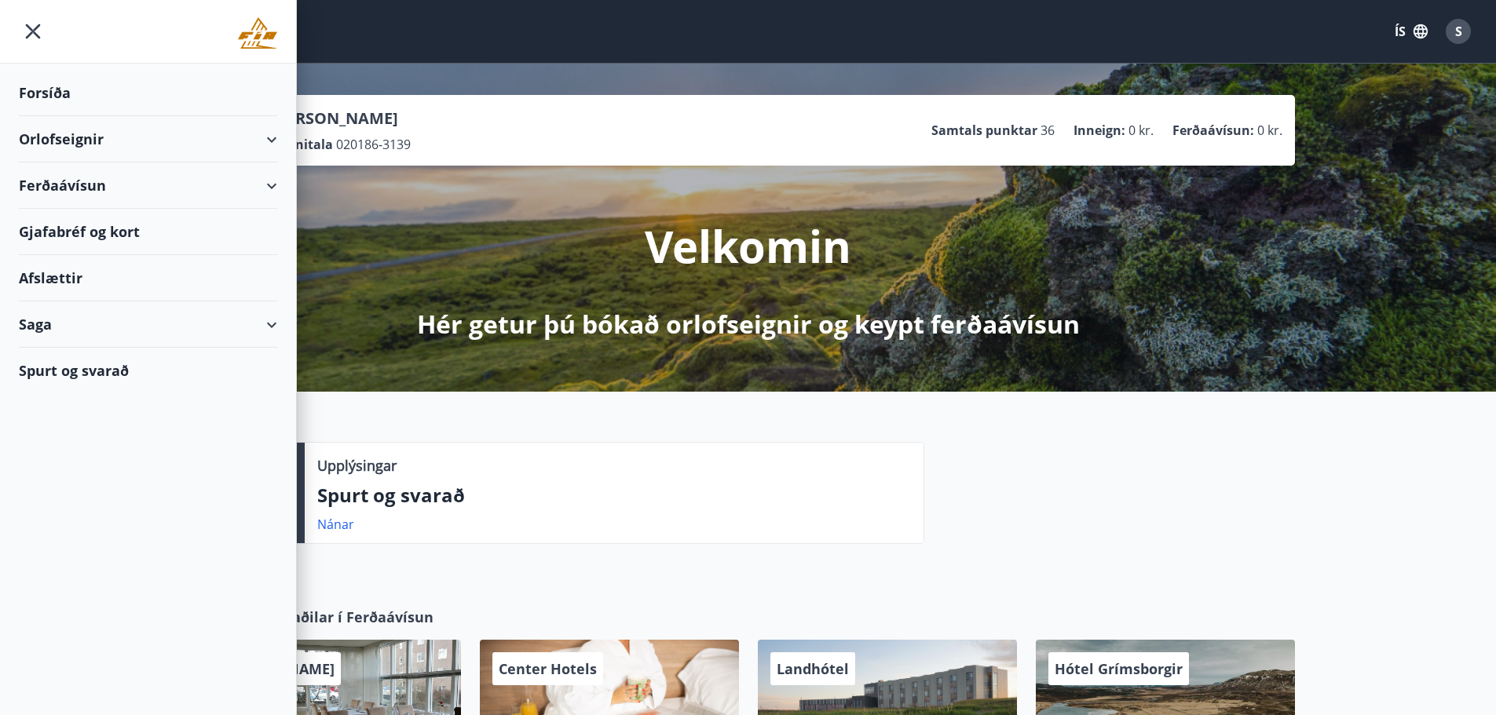
click at [268, 181] on div "Ferðaávísun" at bounding box center [148, 186] width 258 height 46
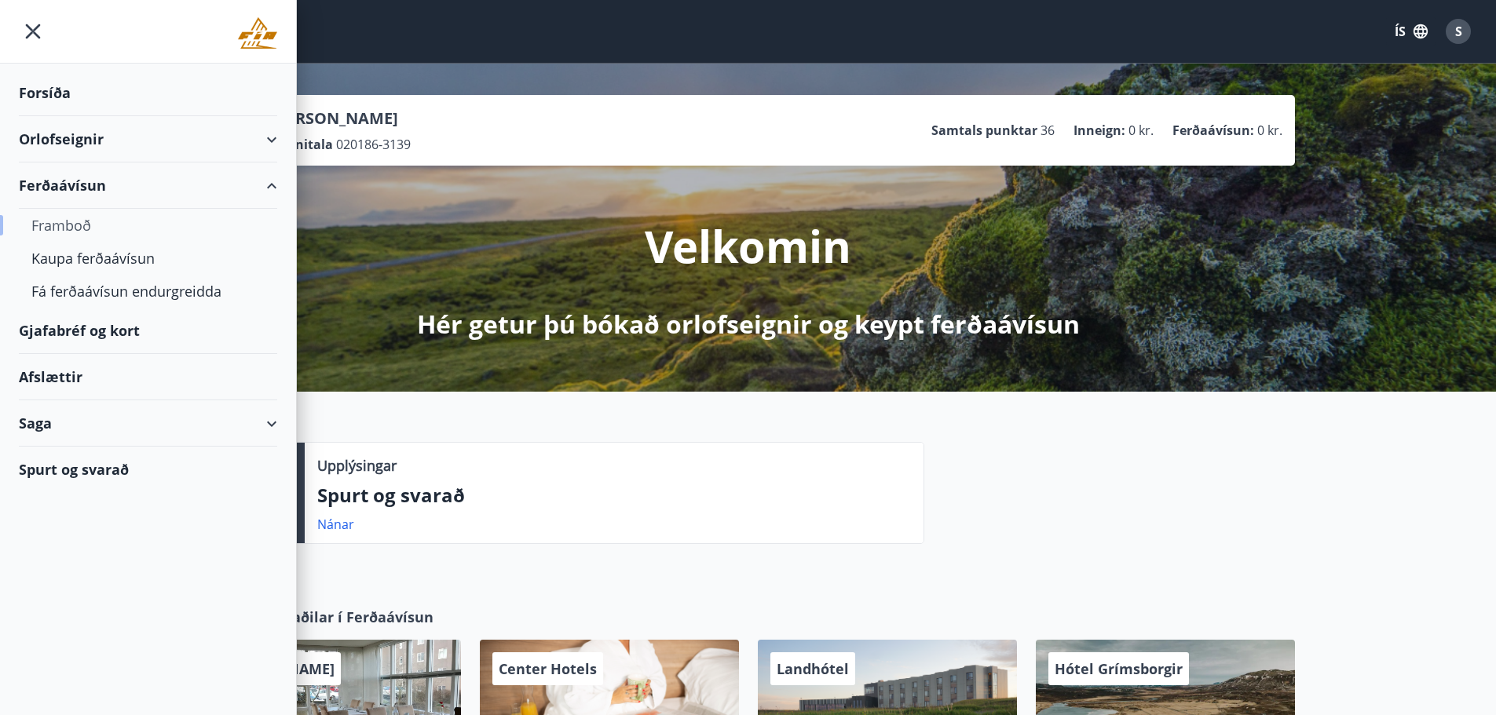
click at [80, 230] on div "Framboð" at bounding box center [147, 225] width 233 height 33
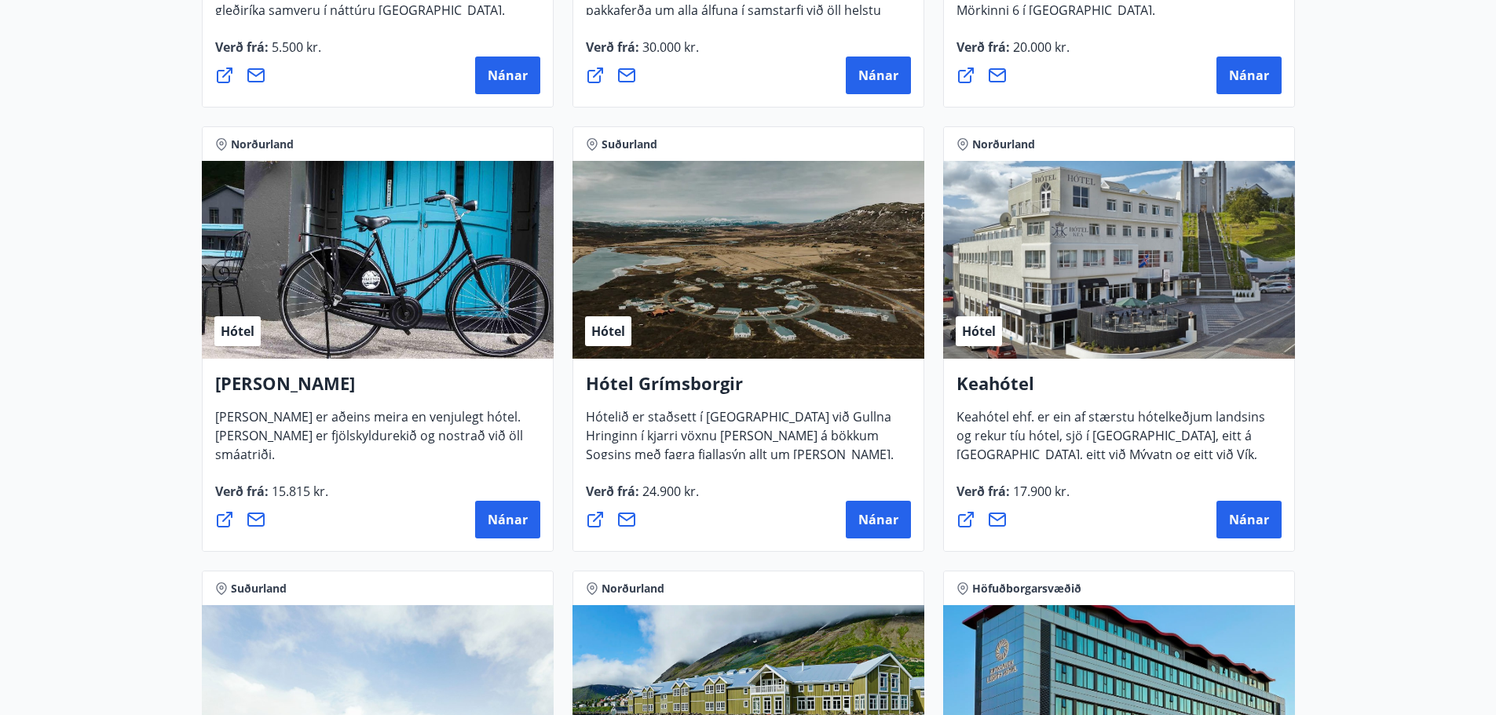
scroll to position [623, 0]
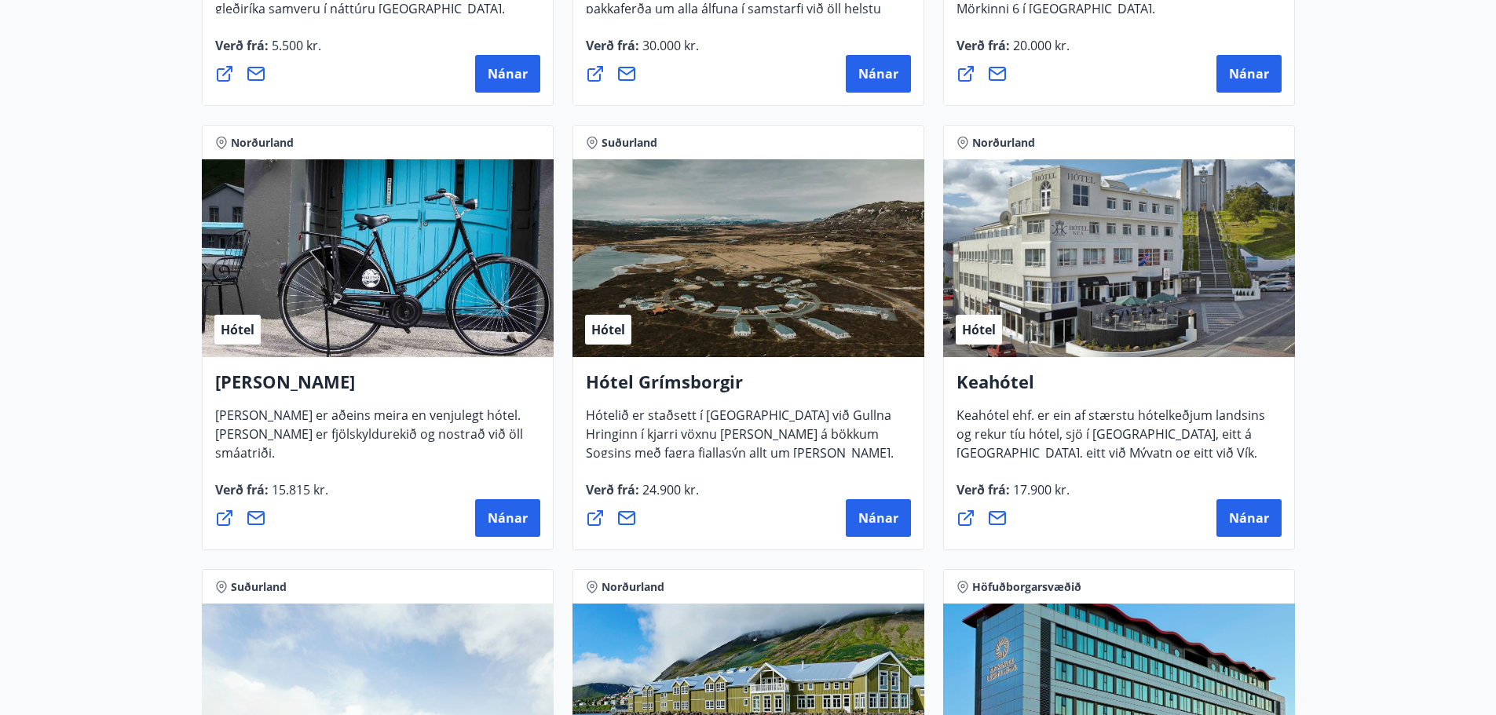
click at [375, 283] on div "Hótel" at bounding box center [378, 258] width 352 height 198
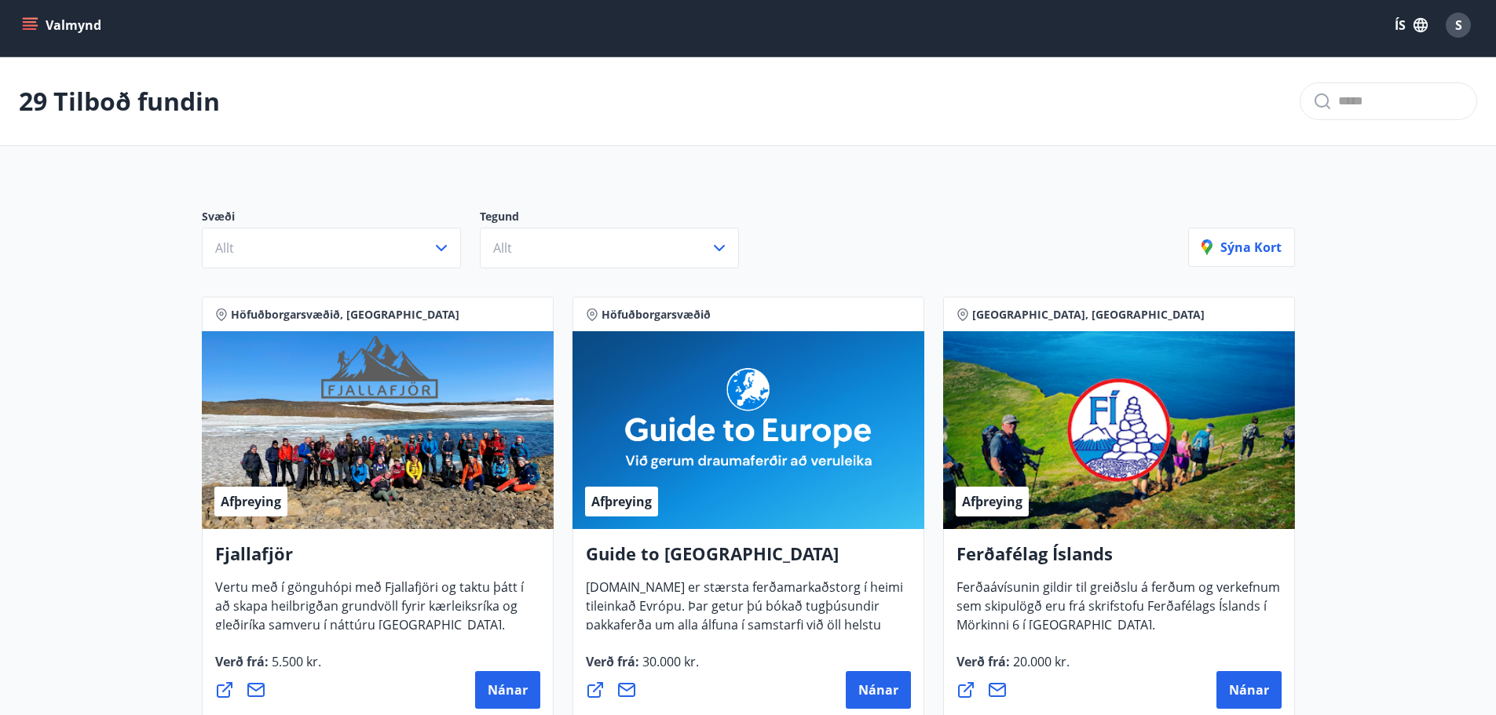
scroll to position [0, 0]
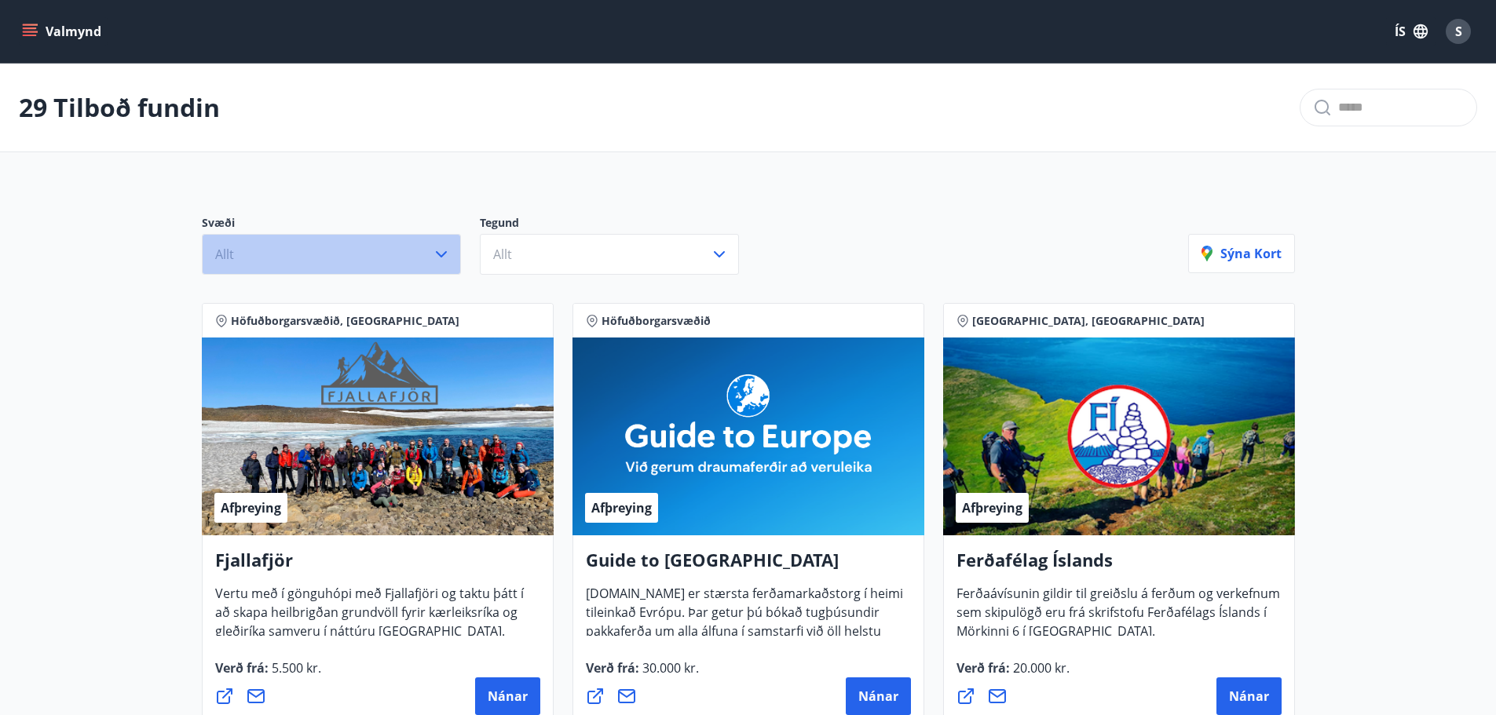
click at [442, 252] on icon "button" at bounding box center [441, 254] width 19 height 19
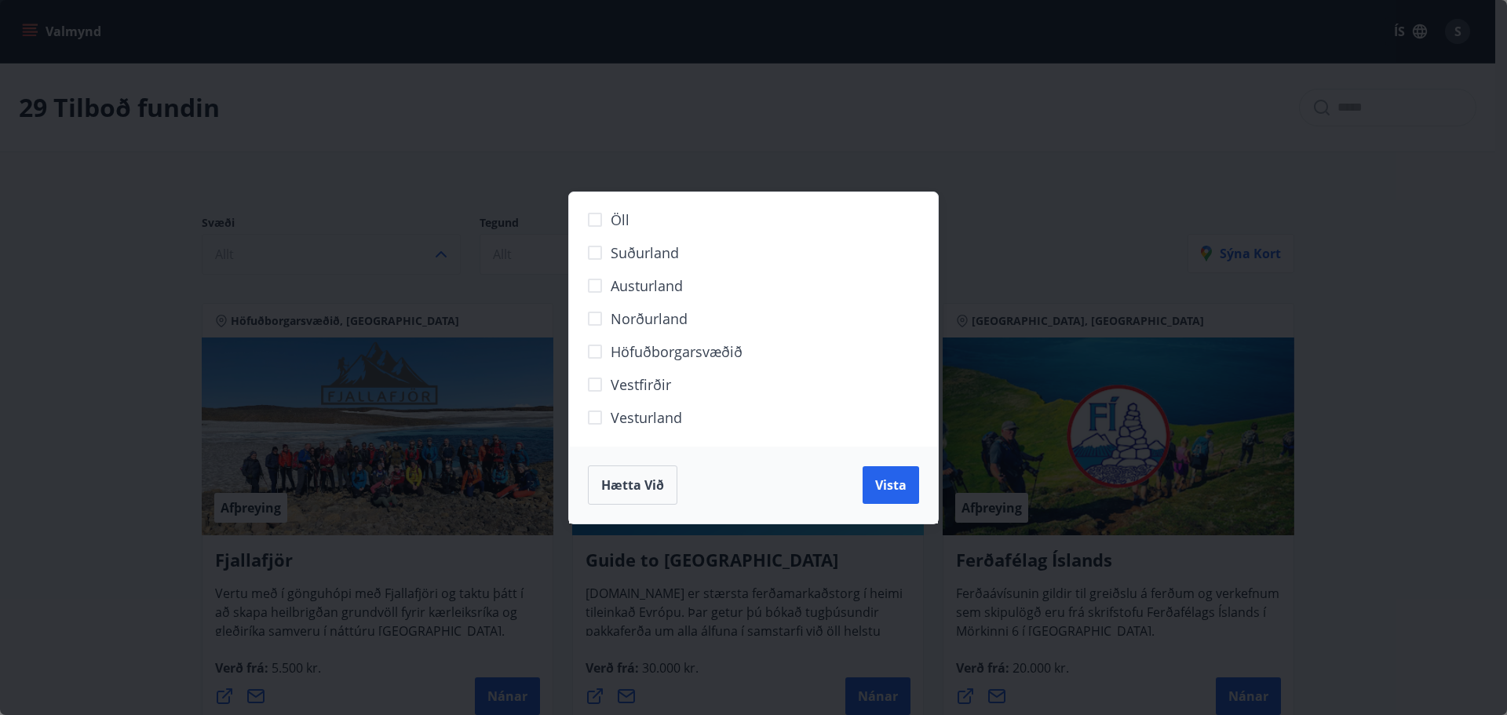
click at [639, 313] on span "Norðurland" at bounding box center [649, 319] width 77 height 20
click at [900, 487] on span "Vista" at bounding box center [890, 485] width 31 height 17
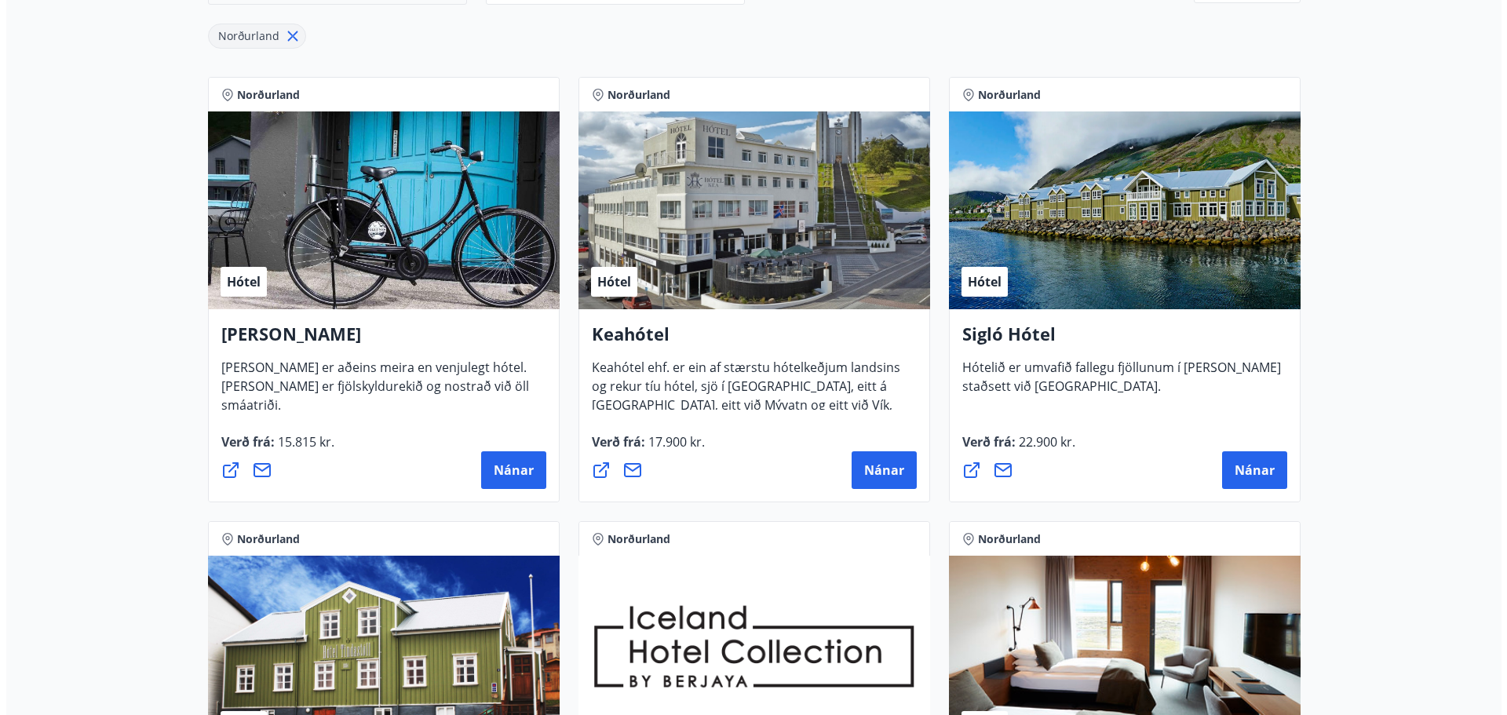
scroll to position [266, 0]
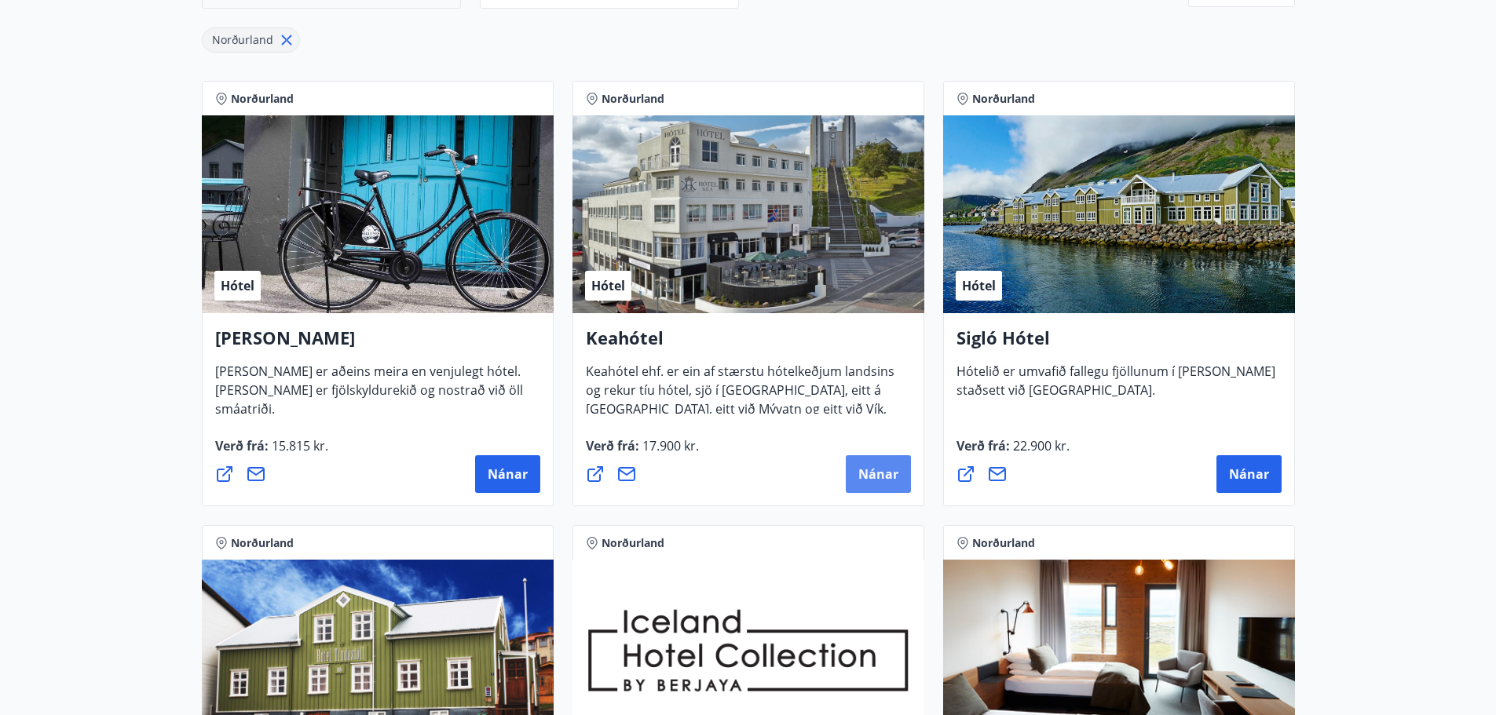
click at [878, 482] on span "Nánar" at bounding box center [878, 474] width 40 height 17
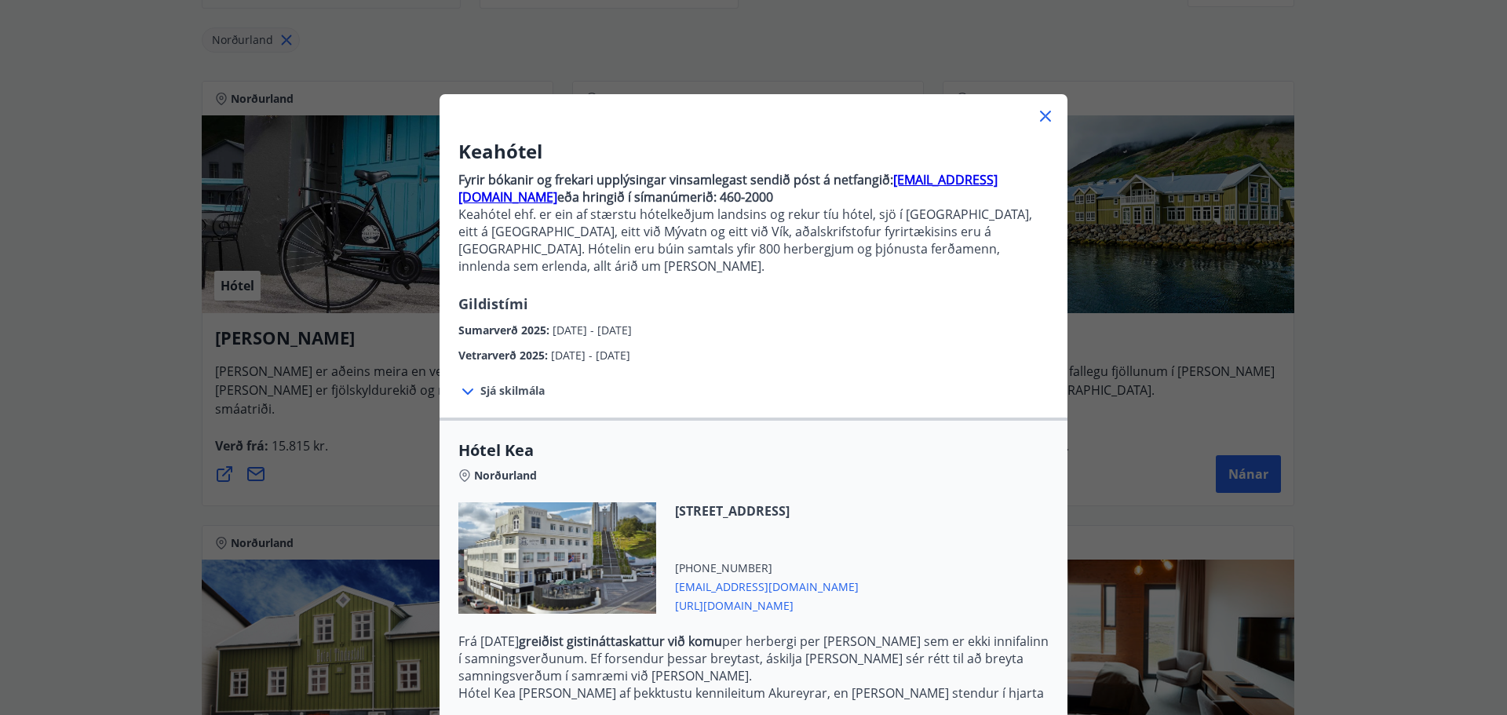
click at [509, 383] on span "Sjá skilmála" at bounding box center [513, 391] width 64 height 16
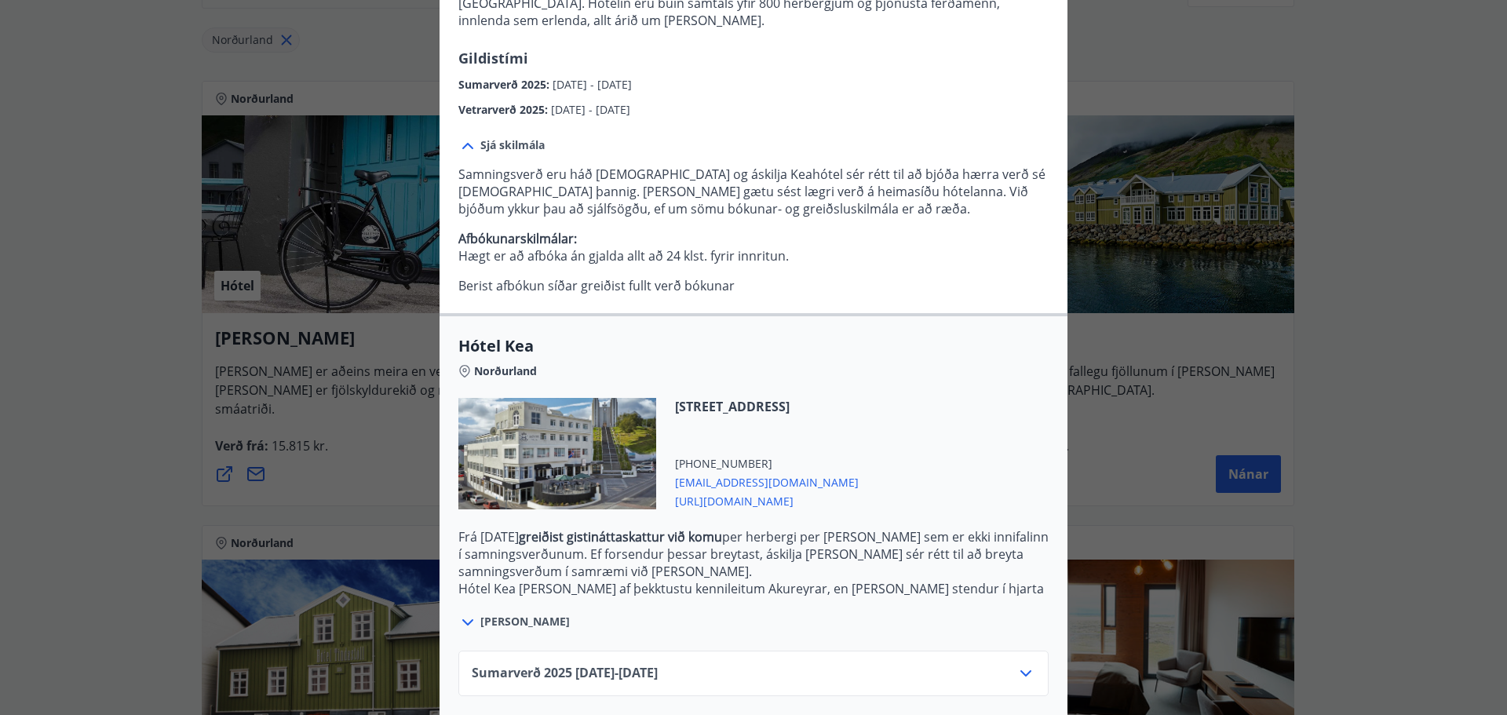
scroll to position [305, 0]
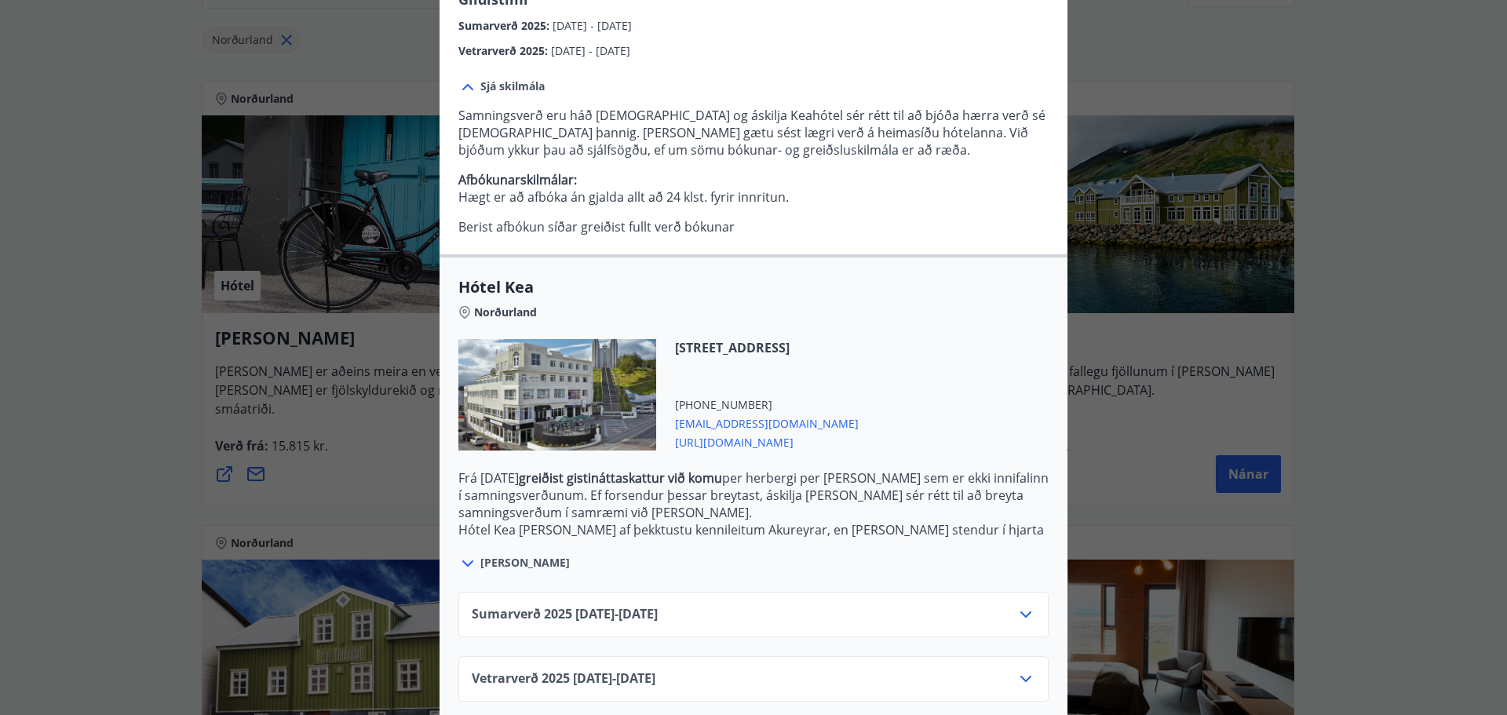
click at [1020, 605] on icon at bounding box center [1026, 614] width 19 height 19
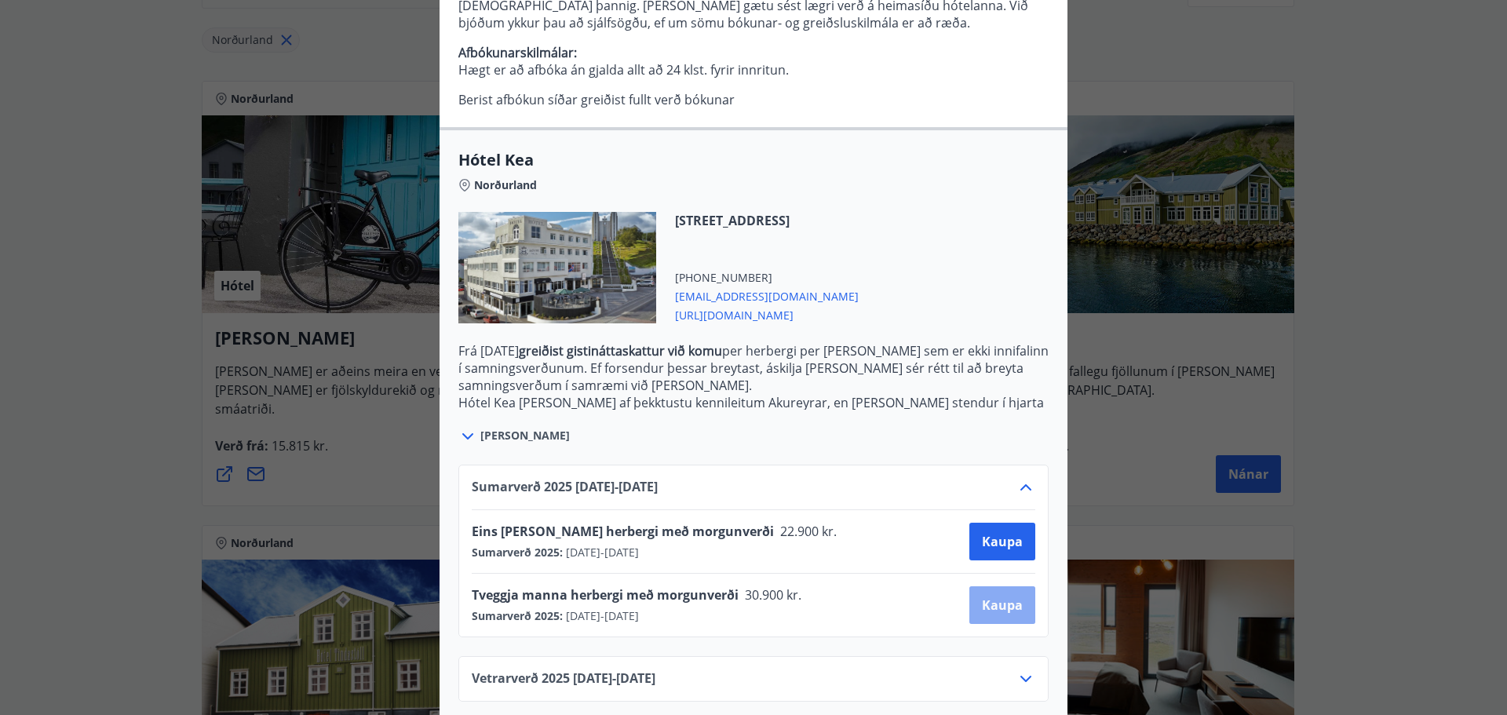
click at [982, 597] on span "Kaupa" at bounding box center [1002, 605] width 41 height 17
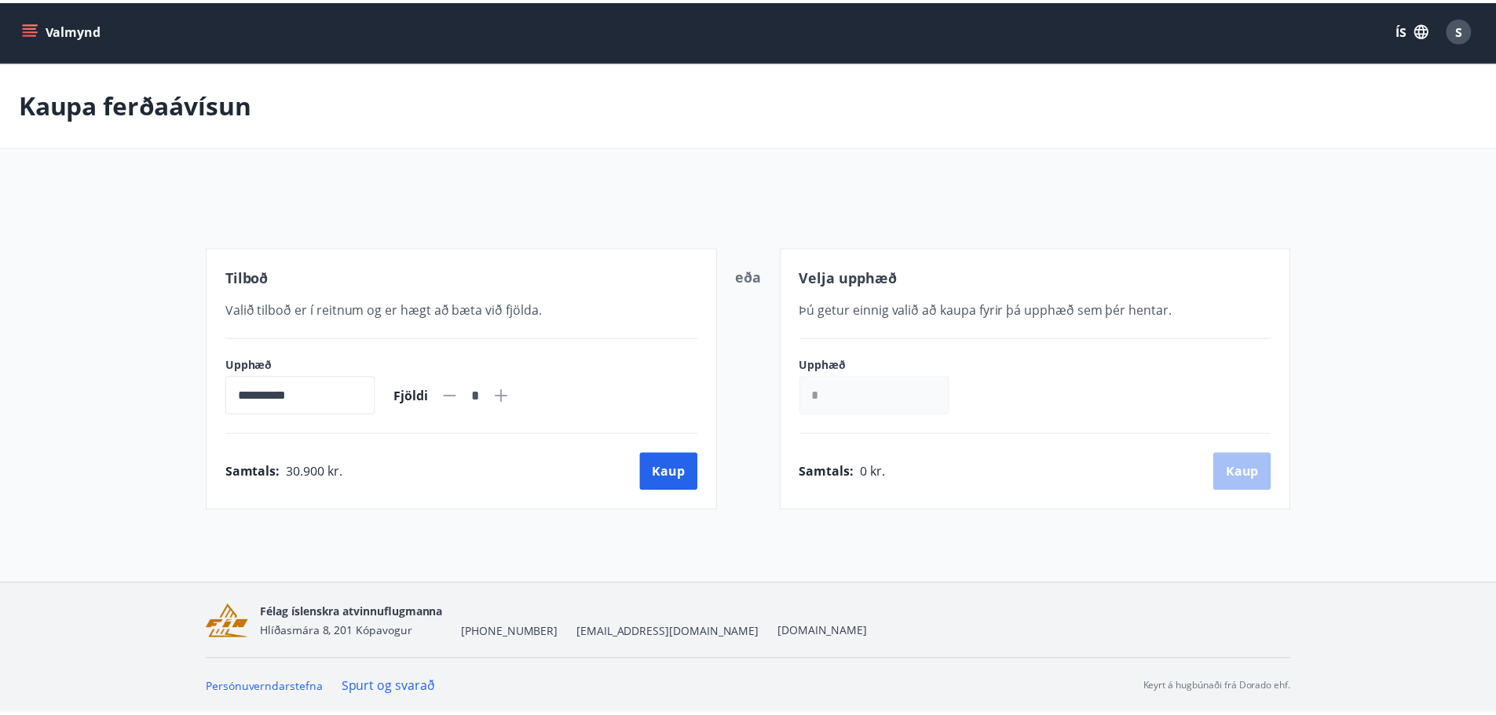
scroll to position [2, 0]
